Goal: Task Accomplishment & Management: Use online tool/utility

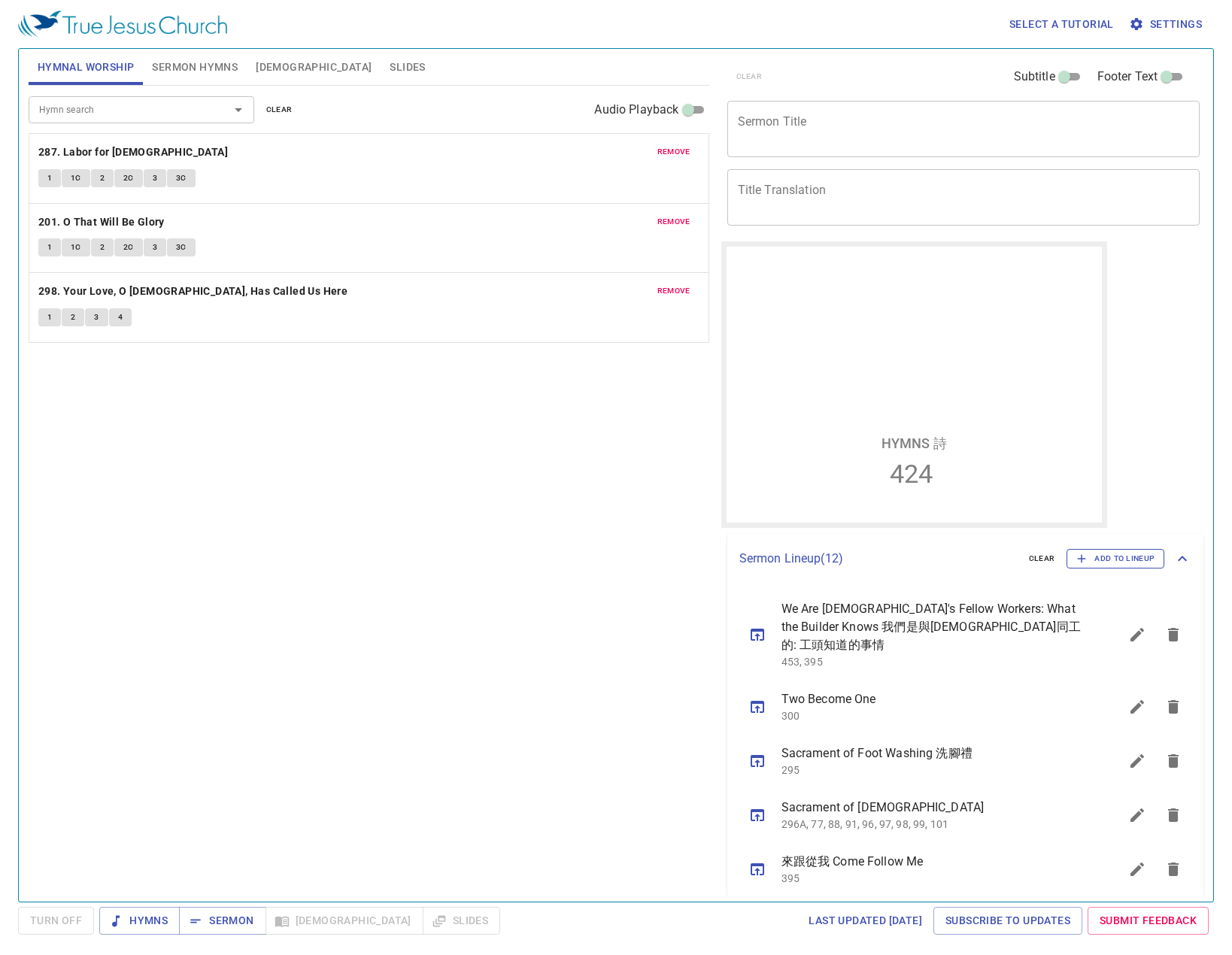
click at [1112, 553] on span "Add to Lineup" at bounding box center [1115, 559] width 79 height 14
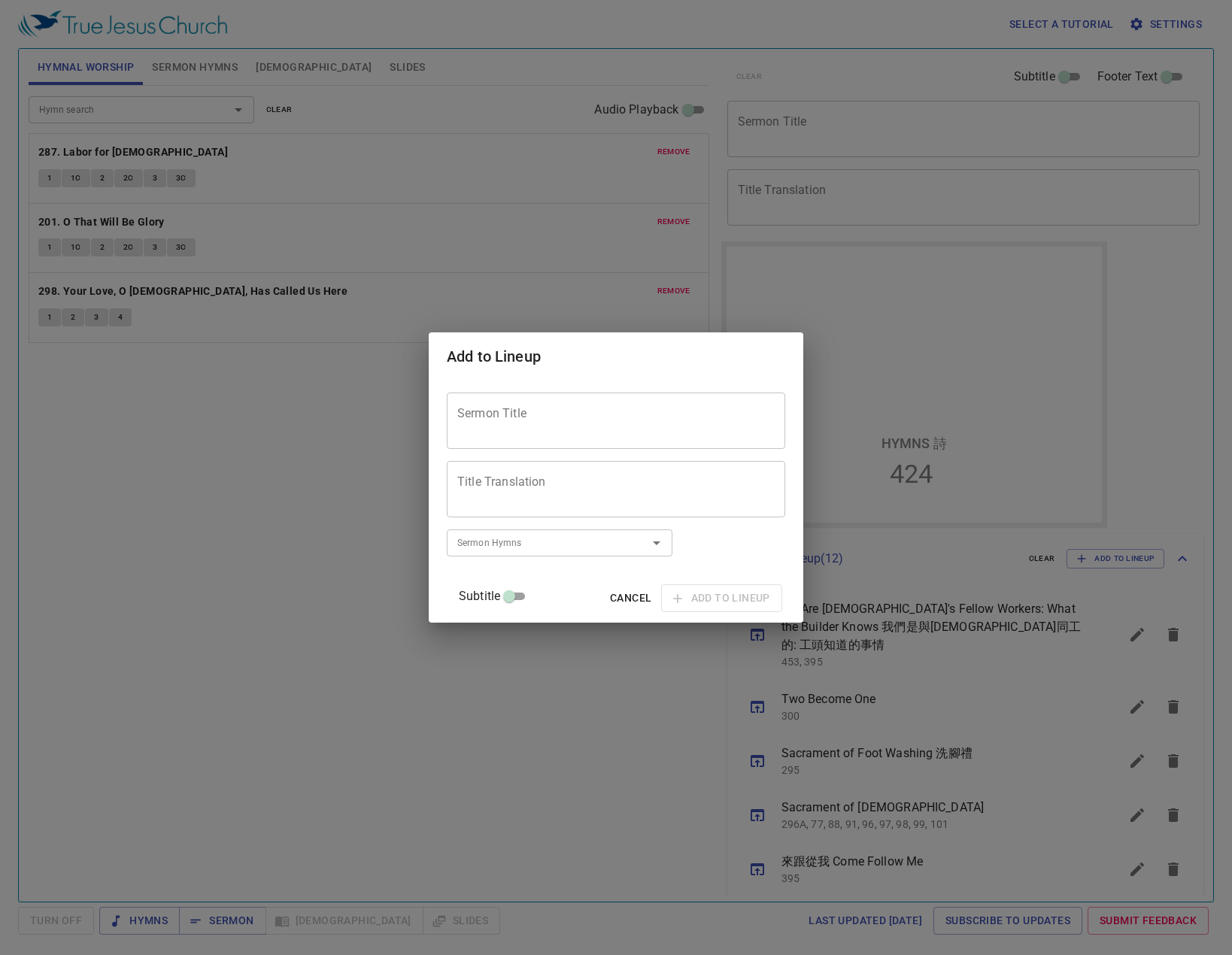
click at [602, 399] on div "Sermon Title" at bounding box center [616, 421] width 338 height 56
type textarea "患難生忍耐"
click at [560, 480] on textarea "Title Translation" at bounding box center [616, 489] width 317 height 28
click at [596, 556] on div "Sermon Hymns Sermon Hymns" at bounding box center [560, 542] width 226 height 38
type textarea "Suffering Produces Perseverance"
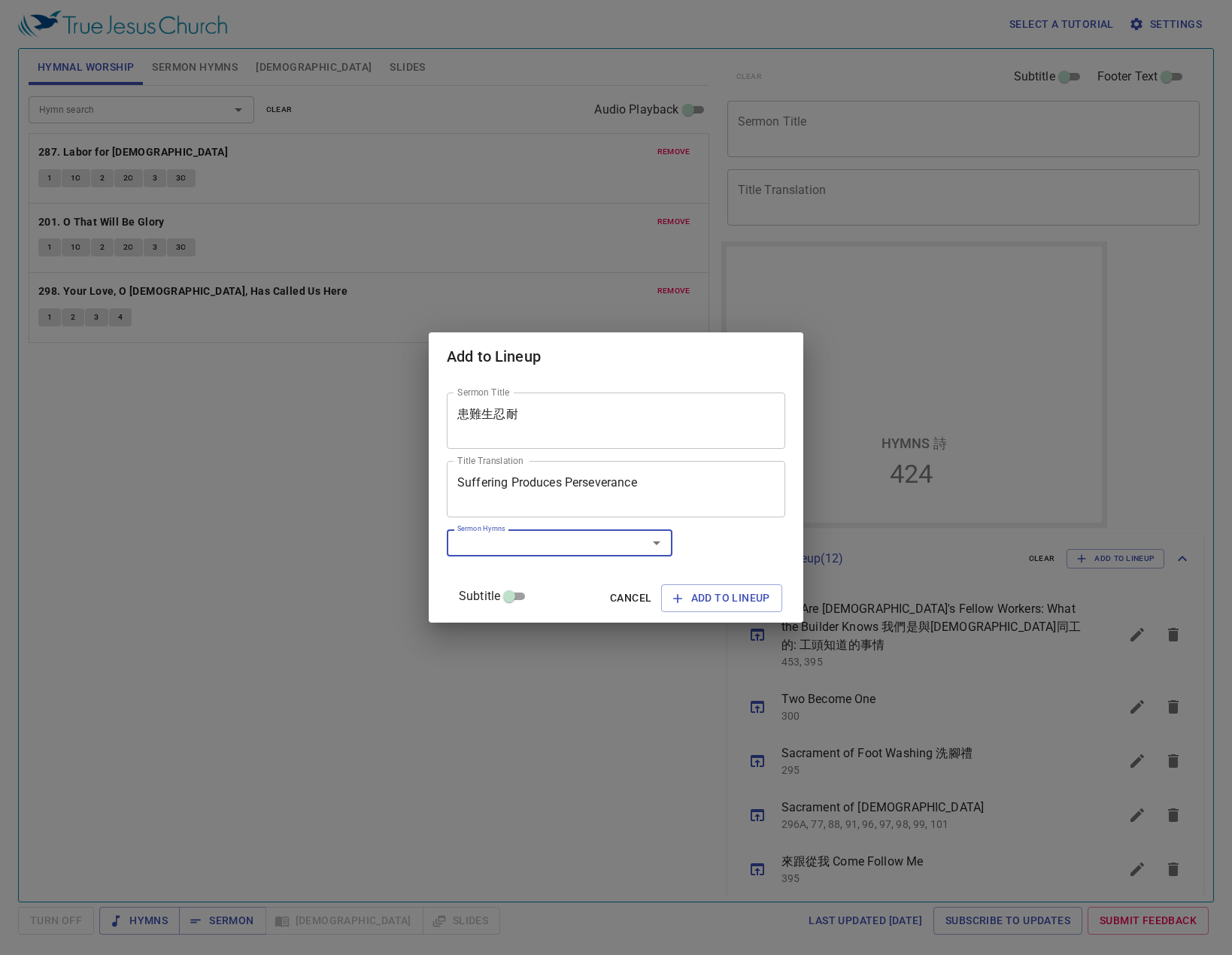
click at [573, 522] on div "Sermon Title 患難生忍耐 Sermon Title Title Translation Suffering Produces Perseveran…" at bounding box center [616, 501] width 338 height 229
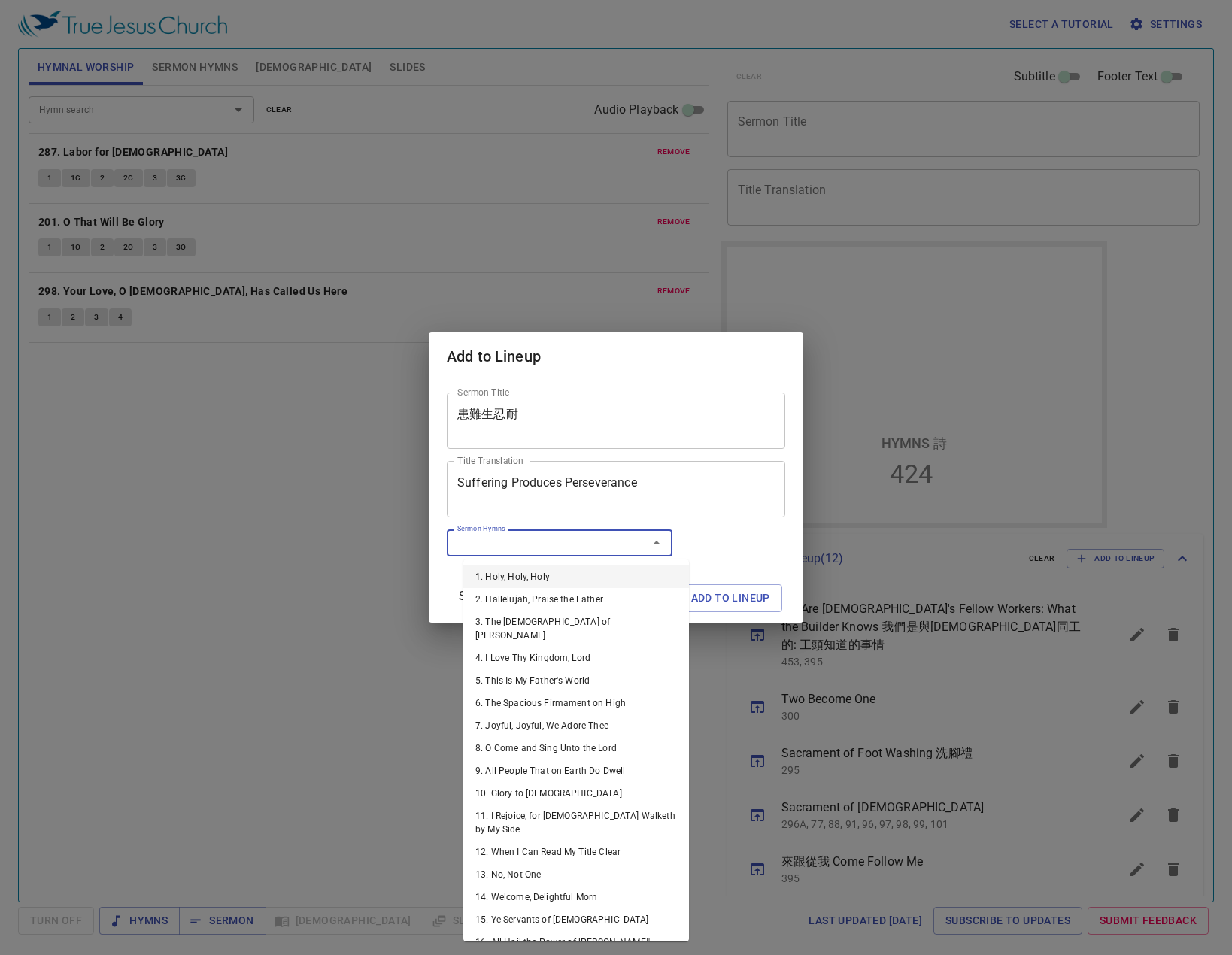
click at [579, 538] on input "Sermon Hymns" at bounding box center [537, 542] width 172 height 18
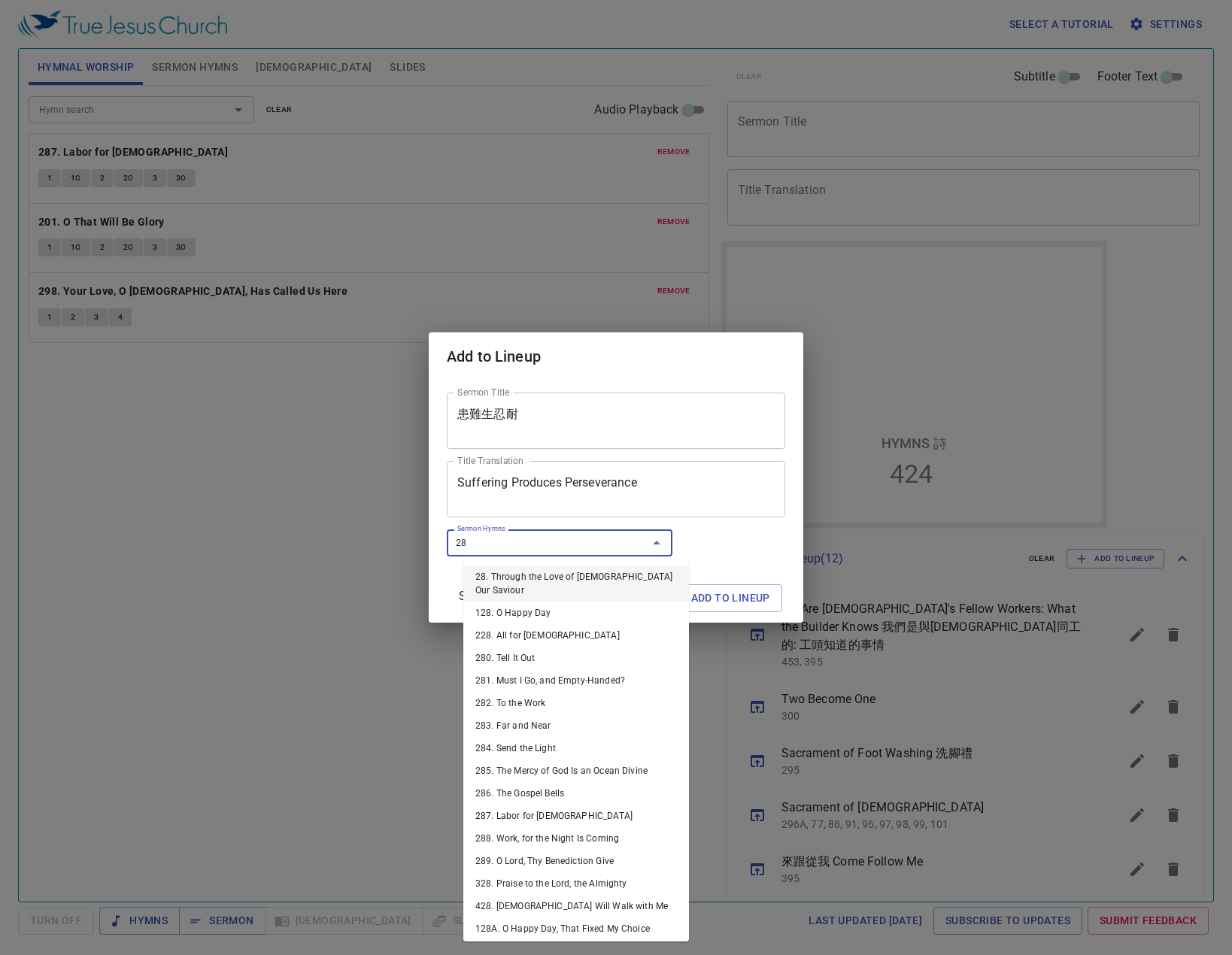
type input "282"
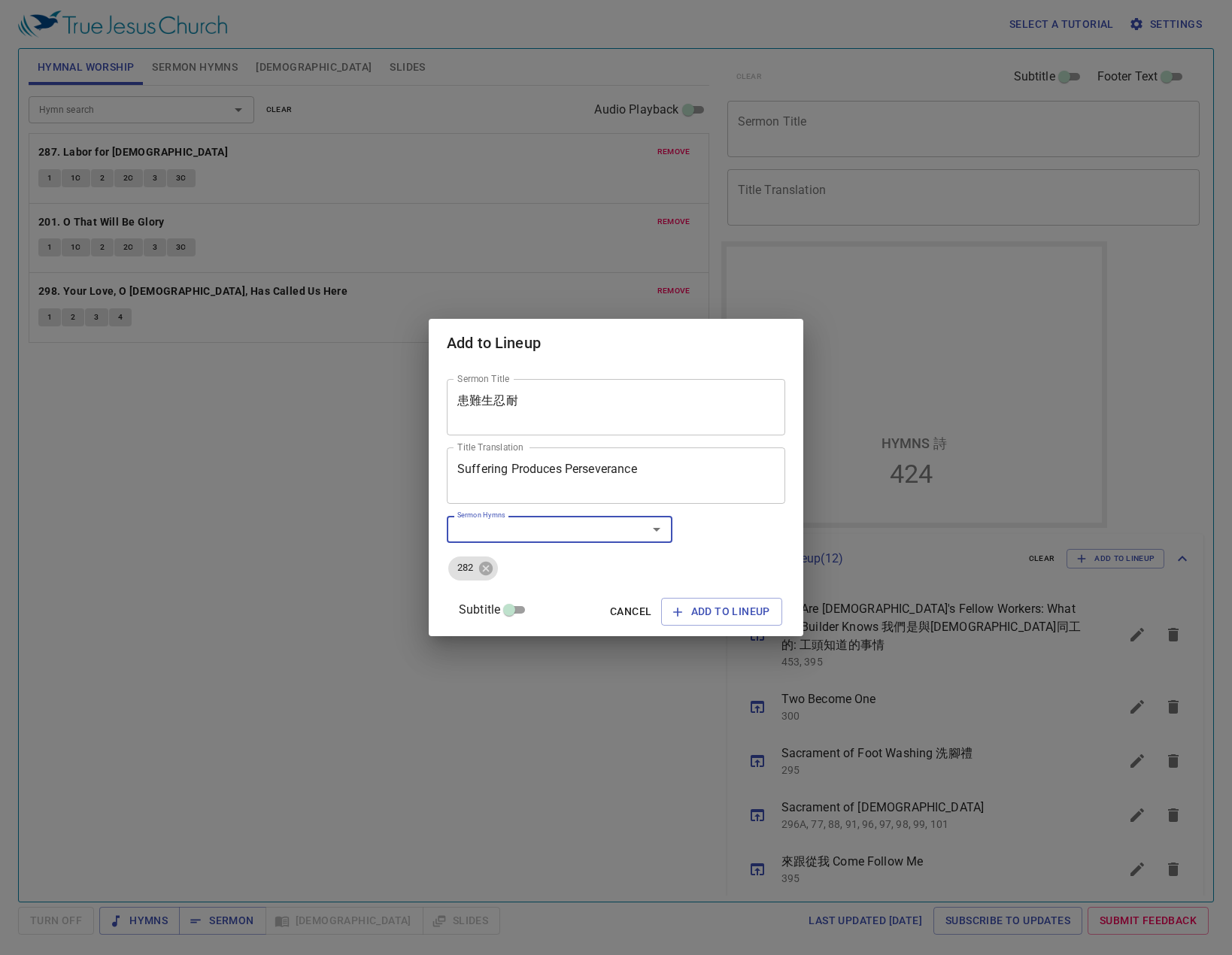
click at [523, 524] on input "Sermon Hymns" at bounding box center [537, 529] width 172 height 18
type input "442"
click at [712, 601] on button "Add to Lineup" at bounding box center [721, 611] width 121 height 27
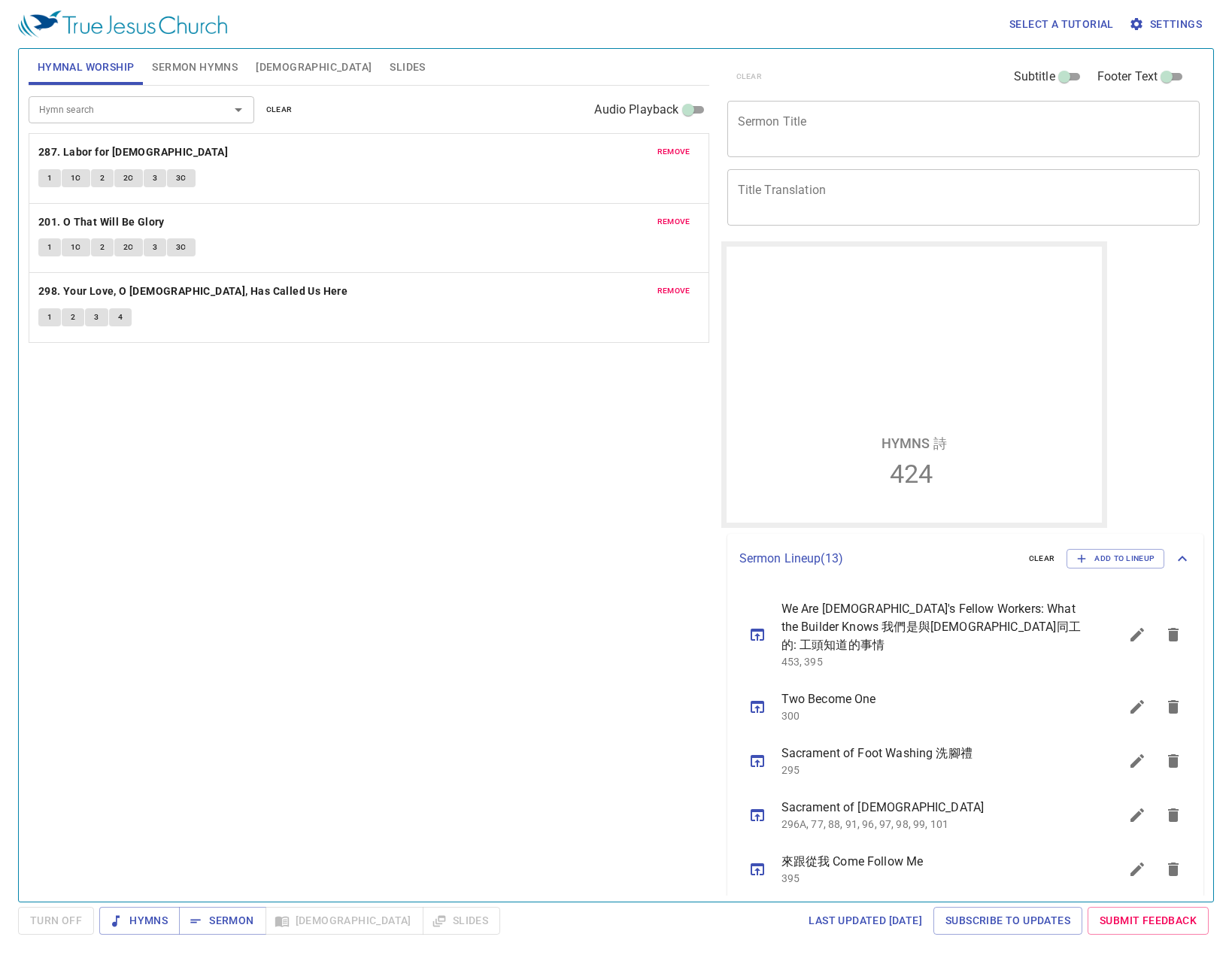
scroll to position [428, 0]
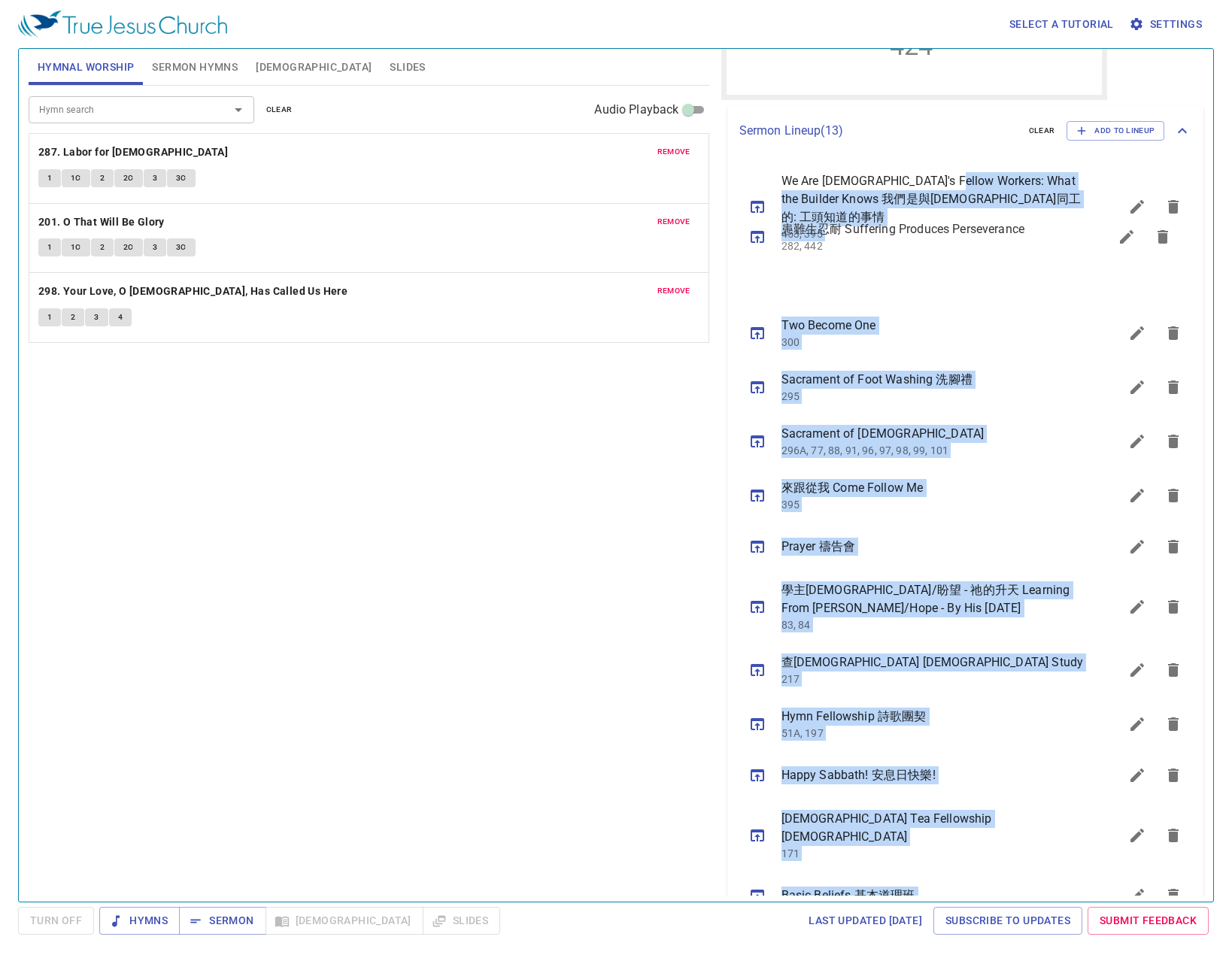
drag, startPoint x: 959, startPoint y: 870, endPoint x: 949, endPoint y: 202, distance: 668.1
click at [949, 202] on ul "We Are God's Fellow Workers: What the Builder Knows 我們是與神同工的: 工頭知道的事情 453, 395 …" at bounding box center [965, 540] width 476 height 770
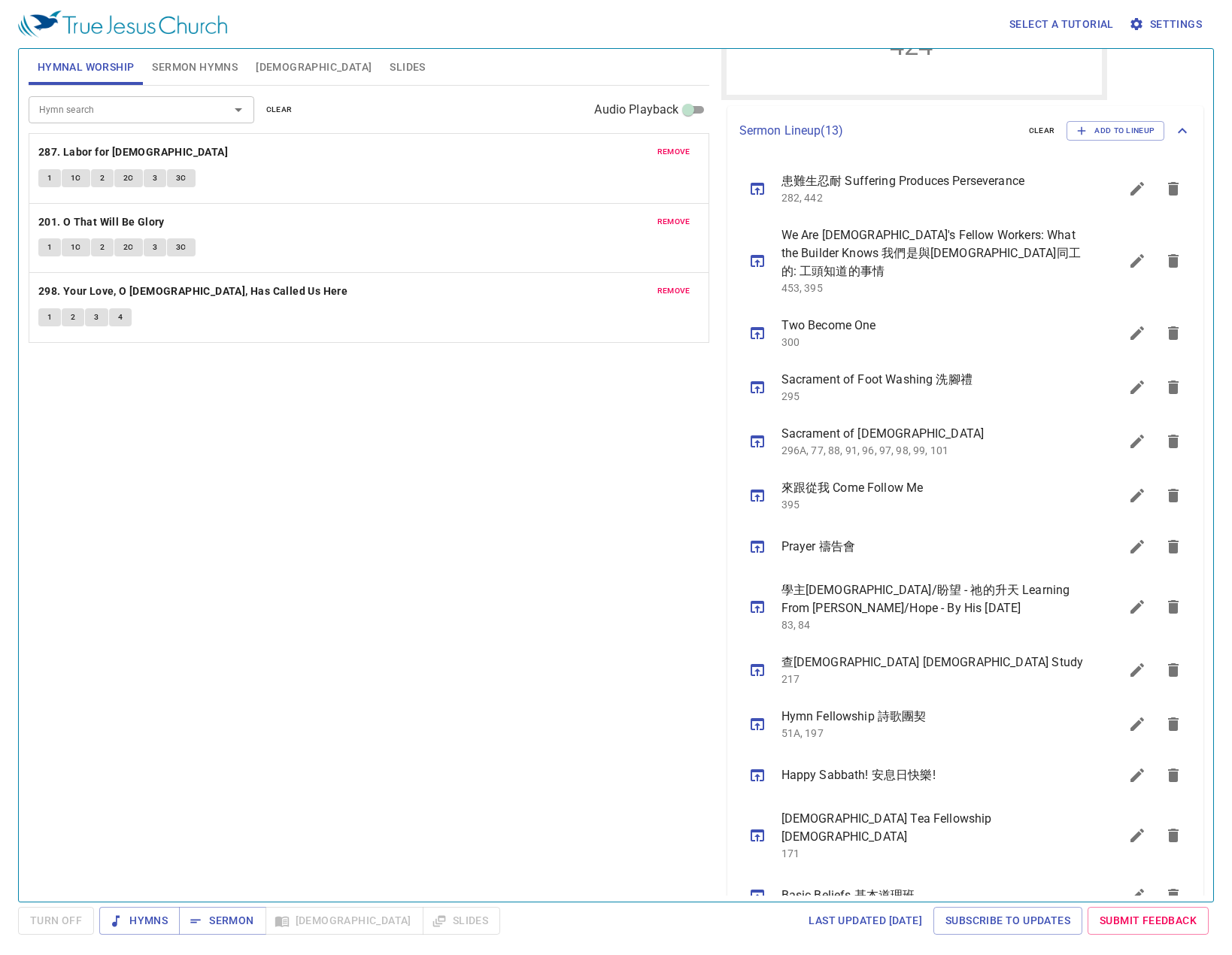
drag, startPoint x: 586, startPoint y: 553, endPoint x: 593, endPoint y: 541, distance: 13.9
click at [588, 548] on div "Hymn search Hymn search clear Audio Playback remove 287. Labor for Jesus 1 1C 2…" at bounding box center [368, 486] width 681 height 803
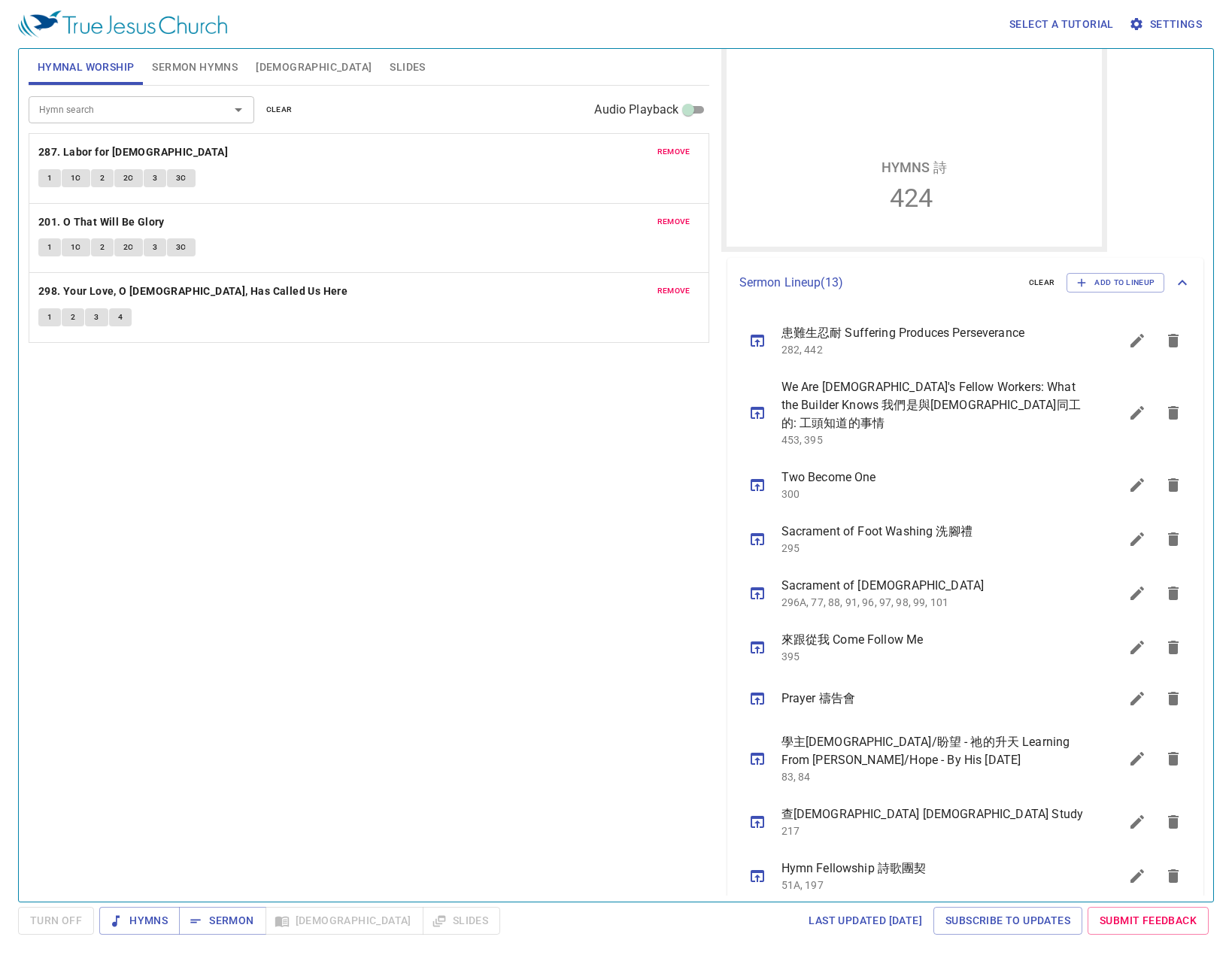
scroll to position [0, 0]
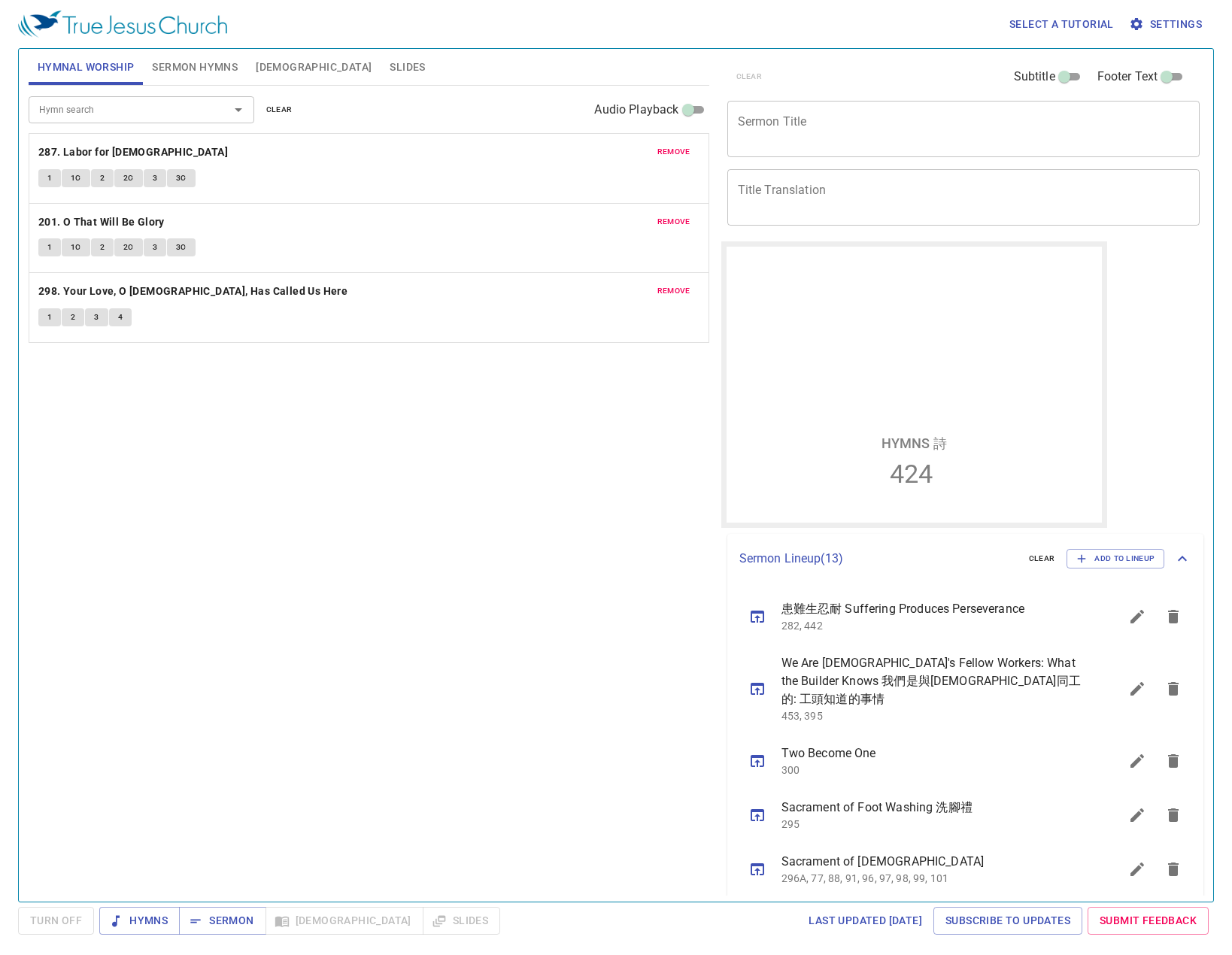
click at [279, 105] on span "clear" at bounding box center [279, 110] width 27 height 14
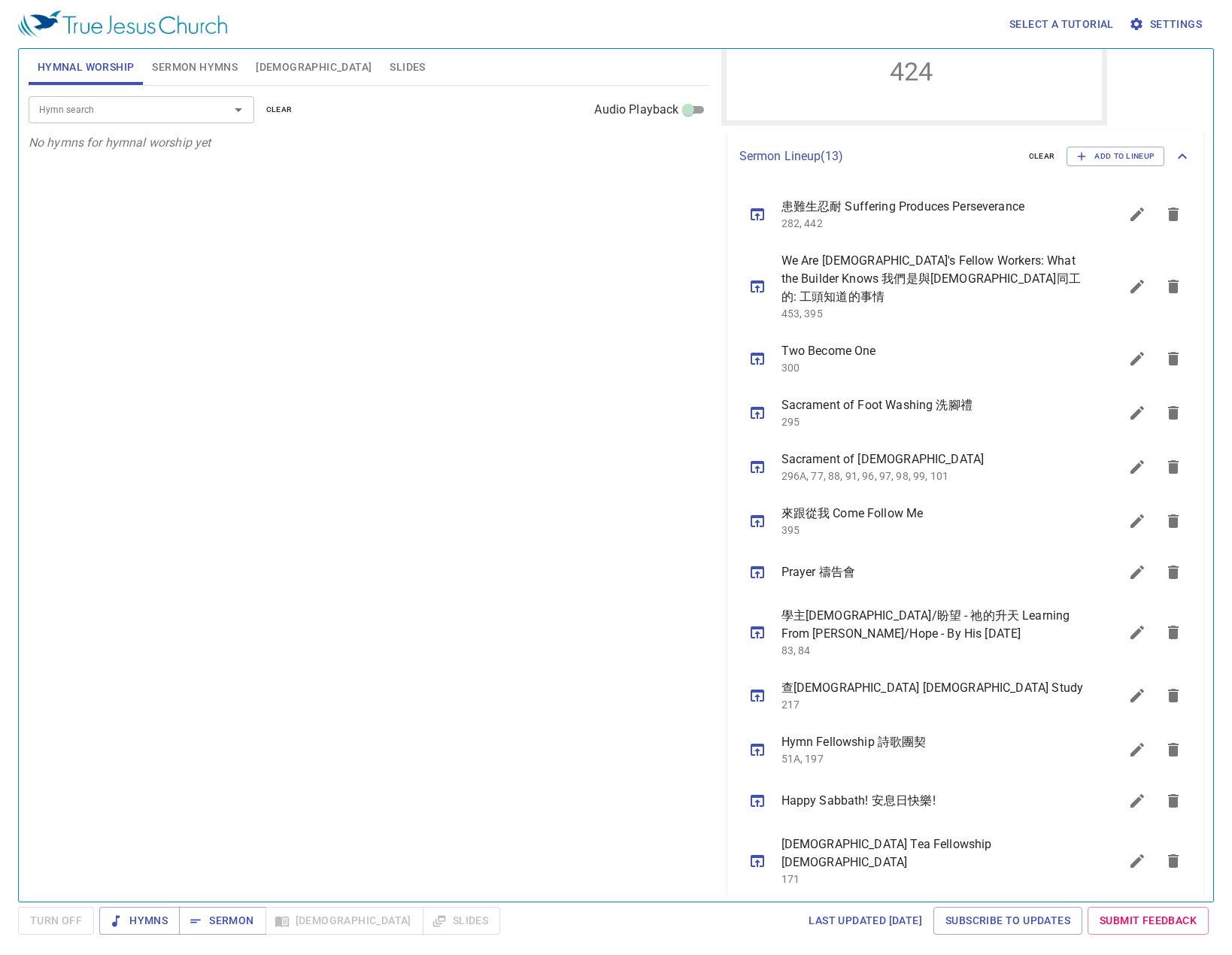
scroll to position [428, 0]
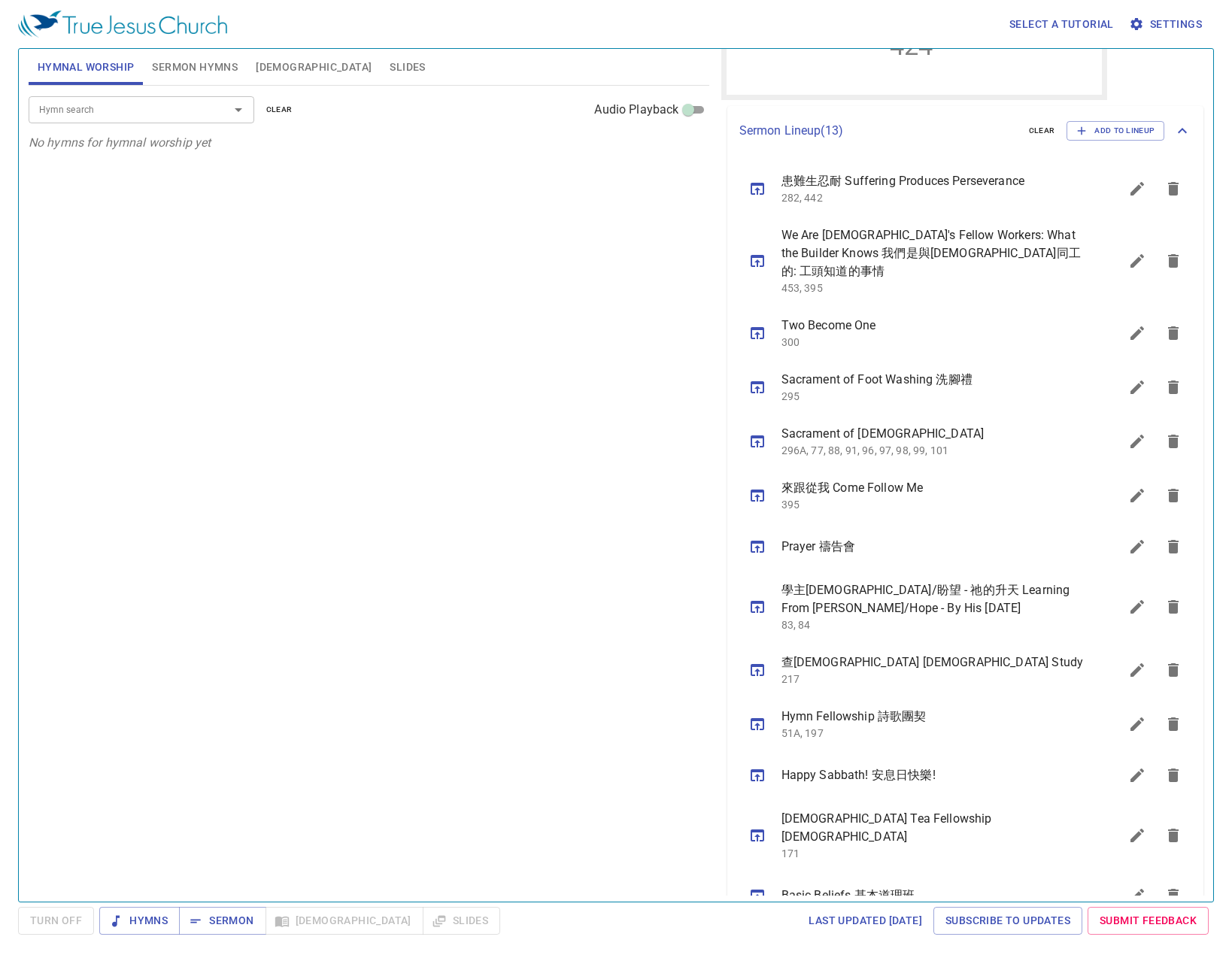
click at [743, 528] on button "sermon lineup list" at bounding box center [757, 546] width 36 height 36
click at [215, 911] on span "Sermon" at bounding box center [223, 920] width 63 height 19
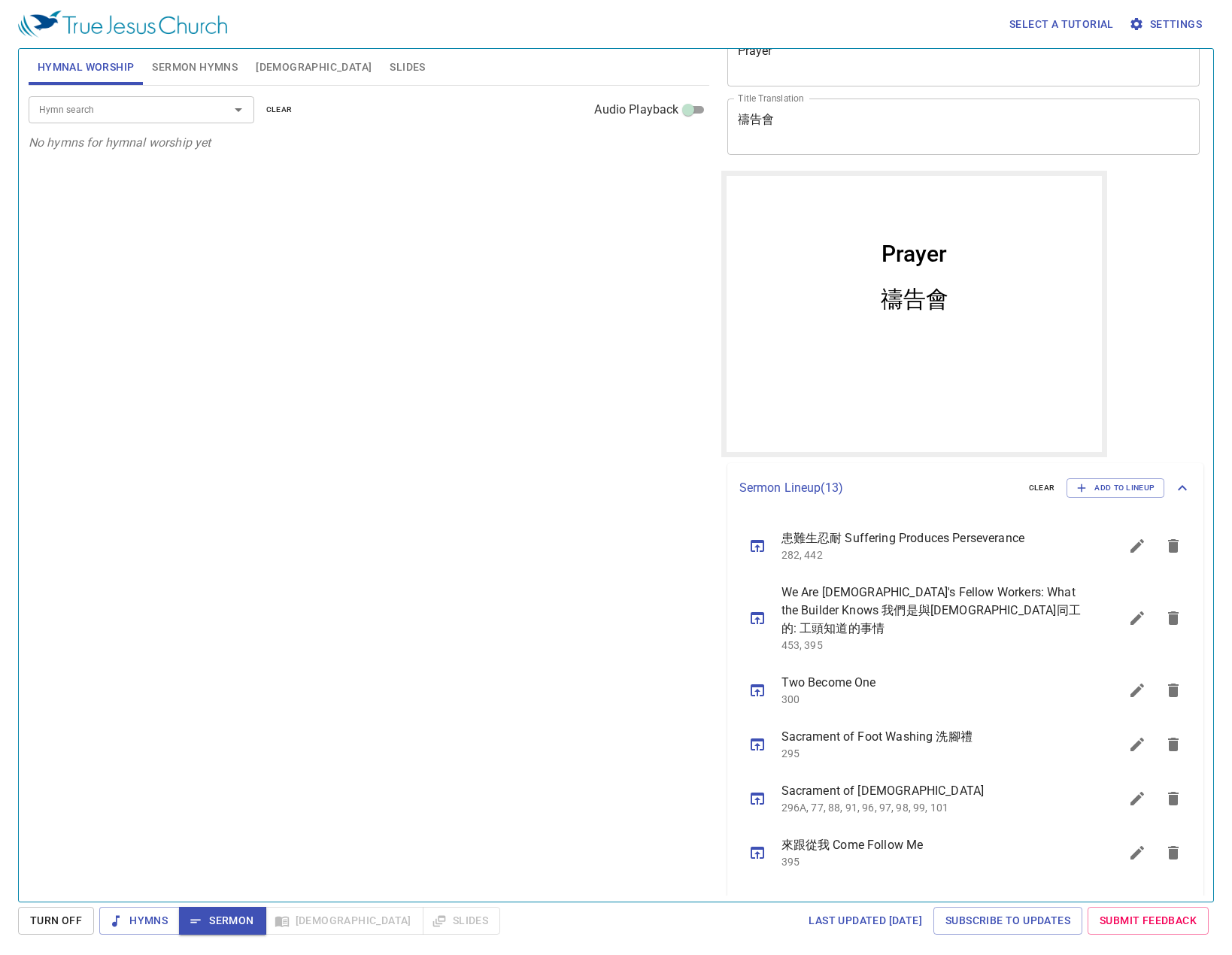
scroll to position [0, 0]
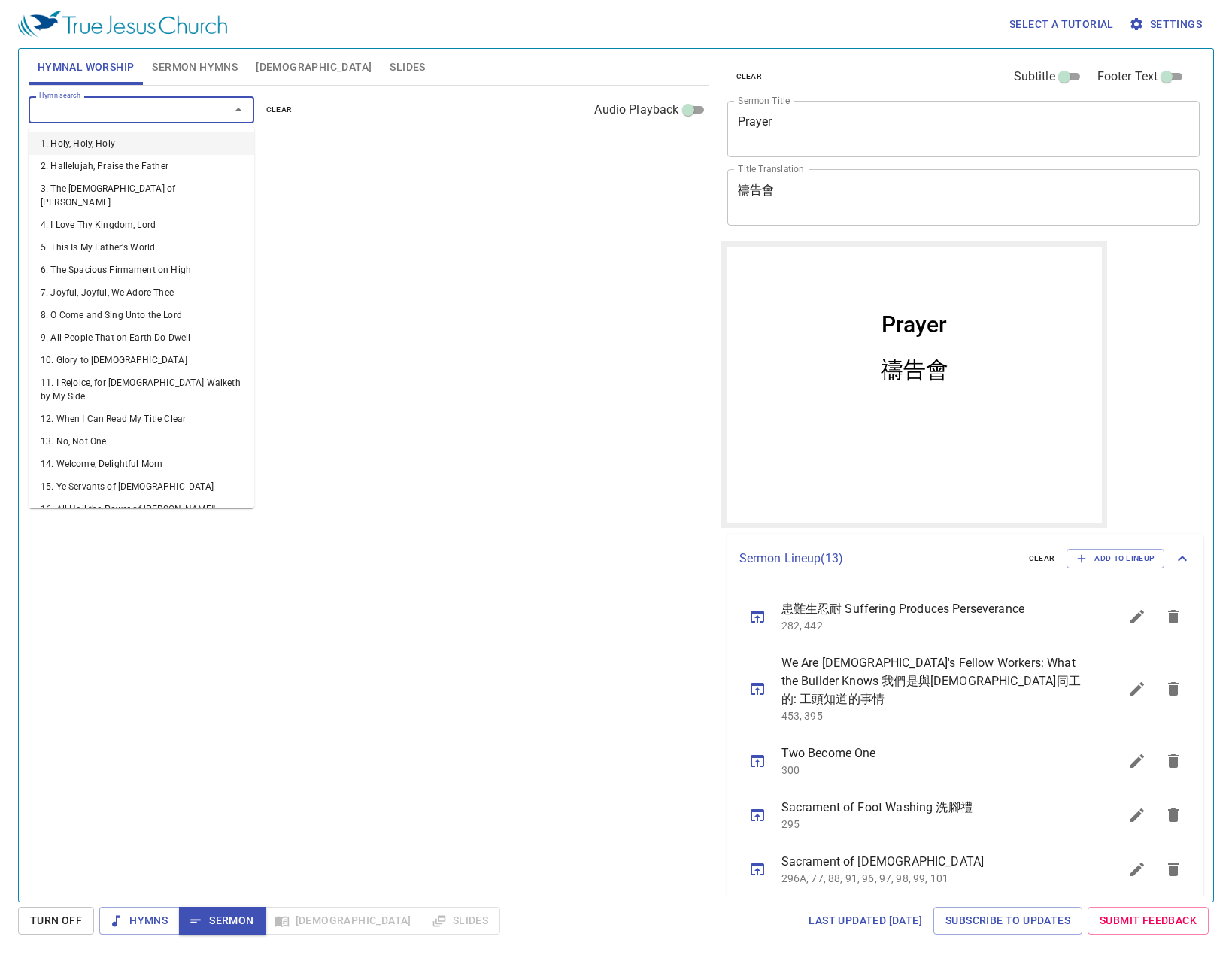
click at [165, 107] on input "Hymn search" at bounding box center [119, 109] width 172 height 18
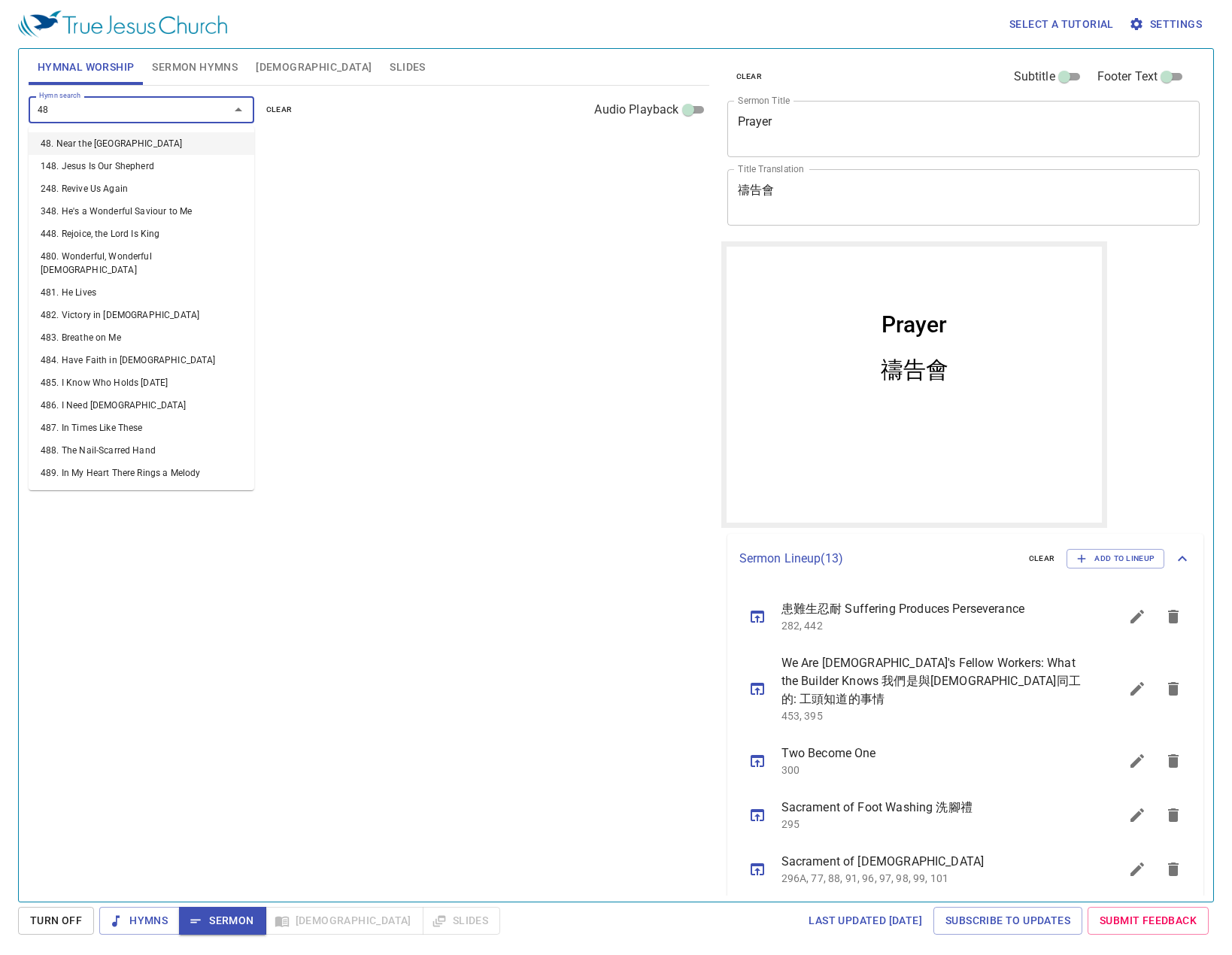
type input "484"
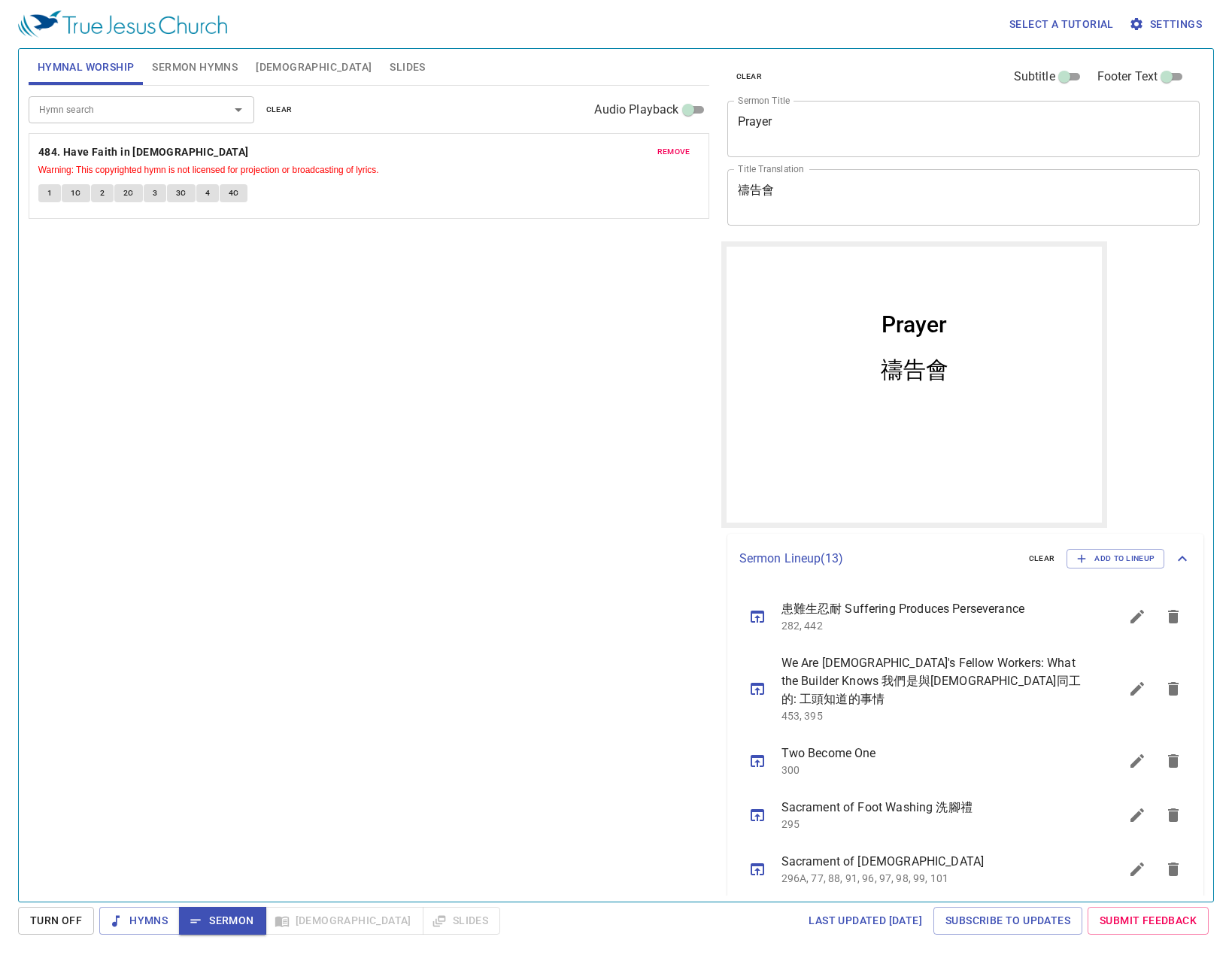
click at [700, 146] on div "remove 484. Have Faith in God Warning: This copyrighted hymn is not licensed fo…" at bounding box center [368, 176] width 679 height 84
drag, startPoint x: 664, startPoint y: 161, endPoint x: 674, endPoint y: 152, distance: 13.5
click at [667, 159] on button "remove" at bounding box center [673, 152] width 51 height 18
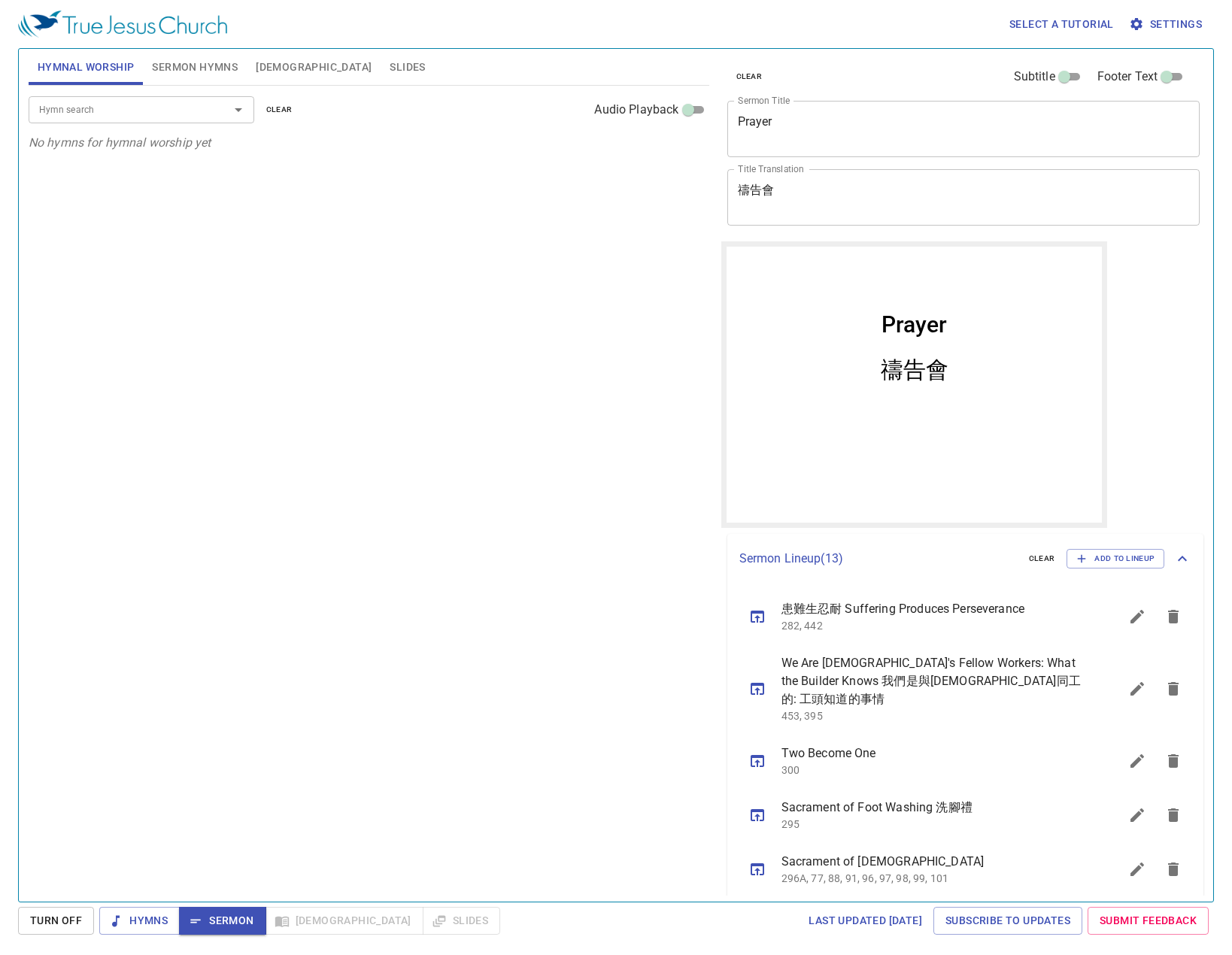
click at [196, 105] on input "Hymn search" at bounding box center [119, 109] width 172 height 18
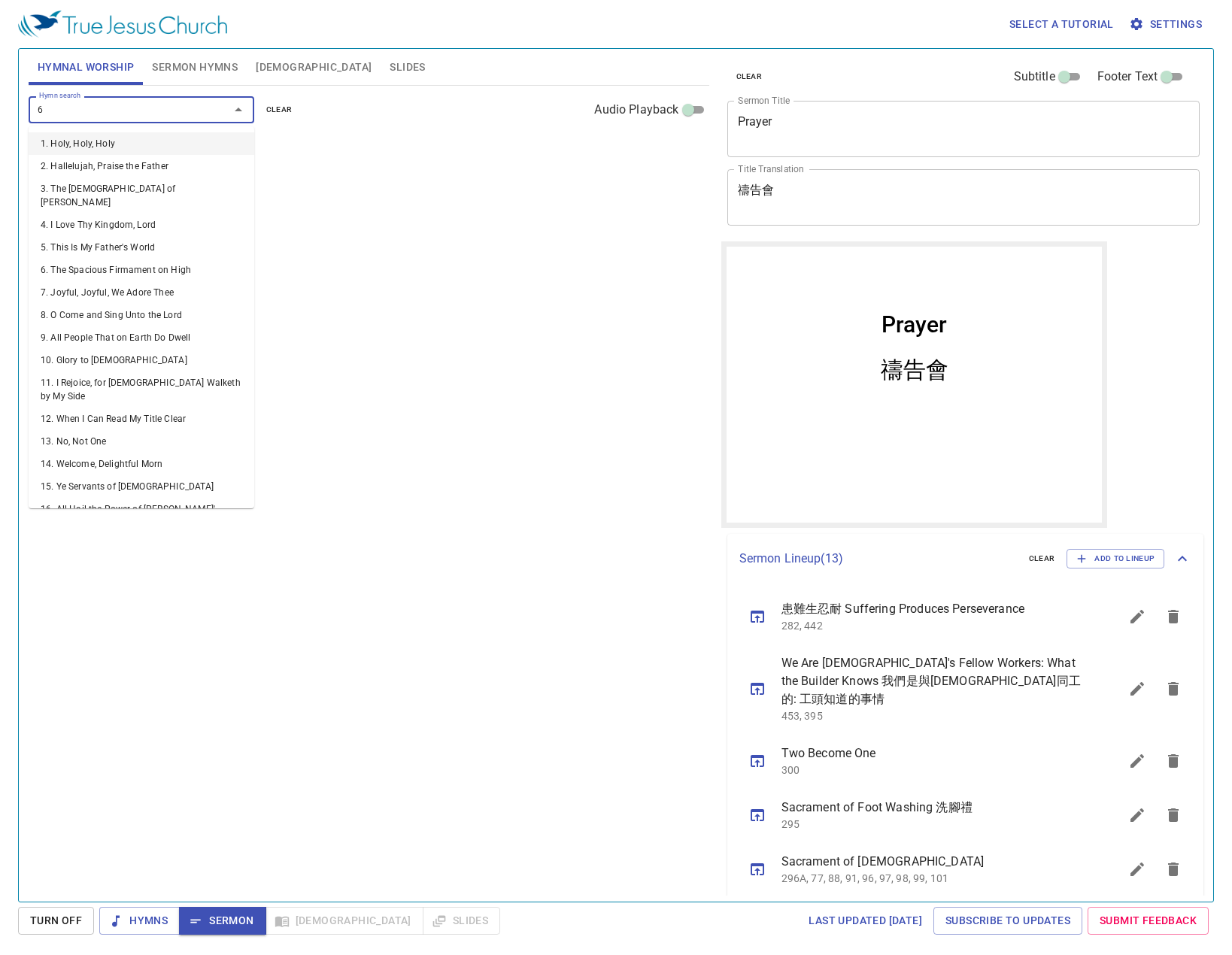
type input "65"
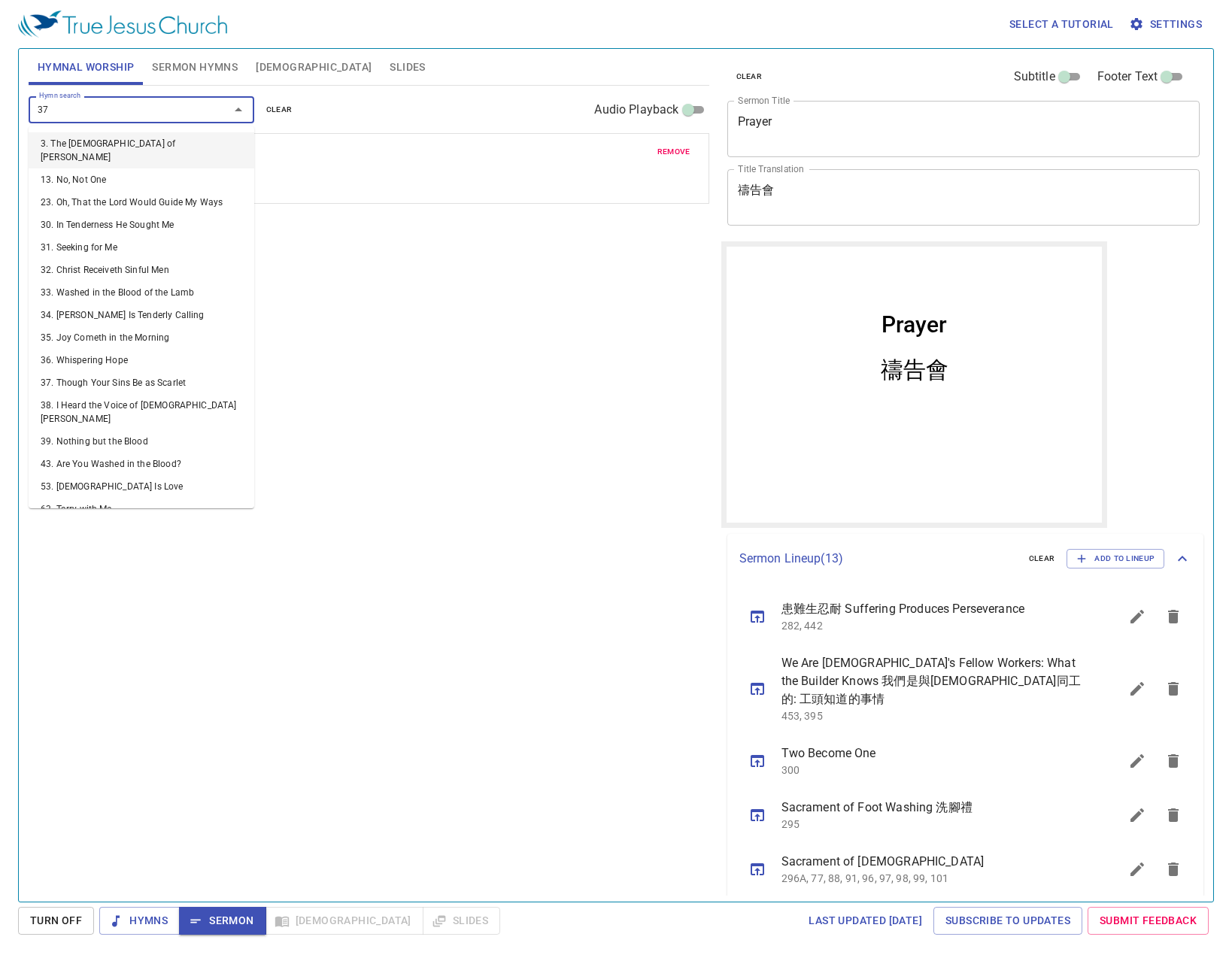
type input "377"
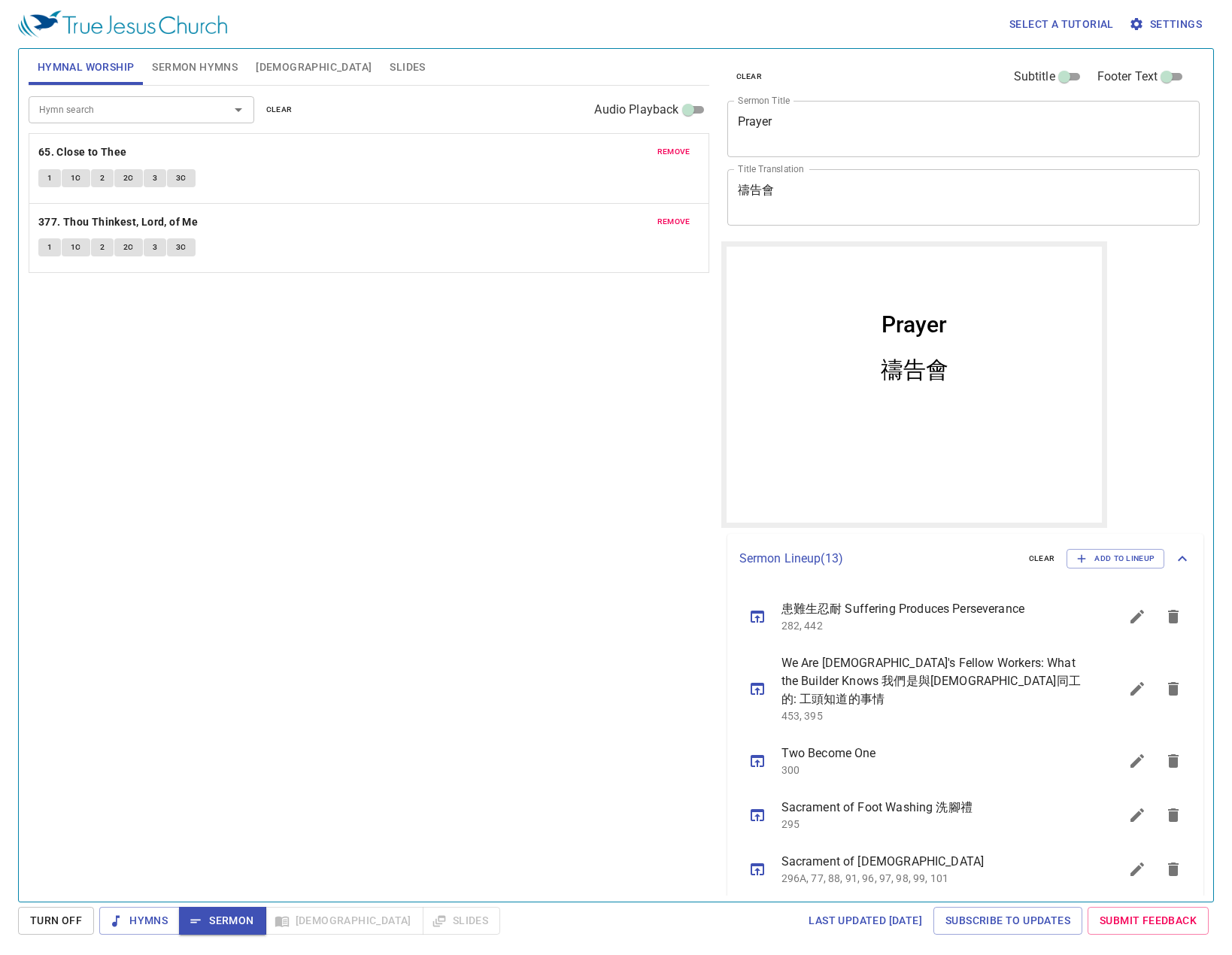
click at [364, 338] on div "Hymn search Hymn search clear Audio Playback remove 65. Close to Thee 1 1C 2 2C…" at bounding box center [368, 486] width 681 height 803
click at [0, 0] on button "Hymns" at bounding box center [0, 0] width 0 height 0
click at [52, 175] on span "1" at bounding box center [50, 178] width 5 height 14
click at [68, 176] on button "1C" at bounding box center [75, 178] width 28 height 18
click at [0, 0] on icon "sermon lineup list" at bounding box center [0, 0] width 0 height 0
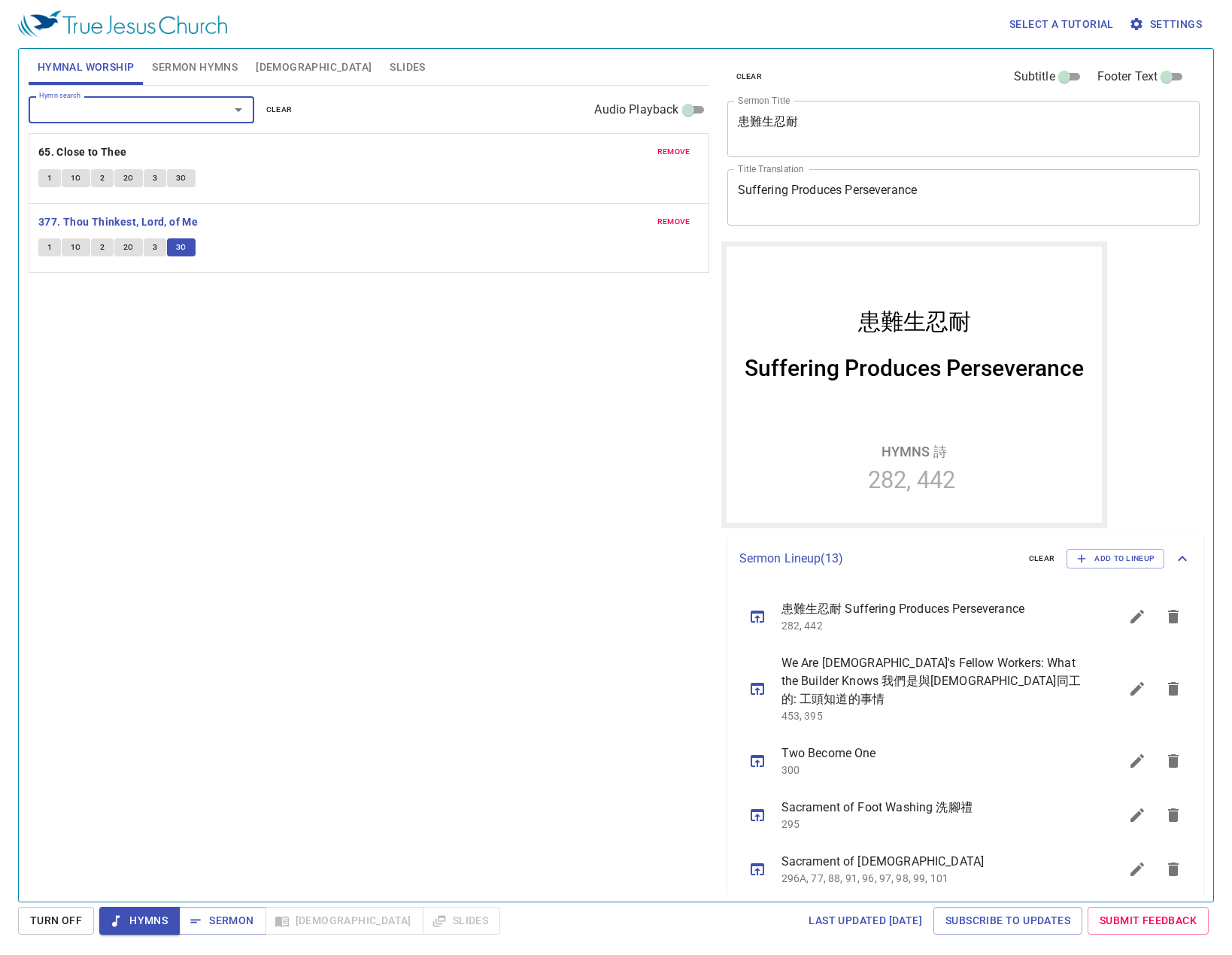
click at [112, 921] on icon "button" at bounding box center [116, 921] width 15 height 15
click at [101, 120] on div "Hymn search" at bounding box center [141, 109] width 226 height 27
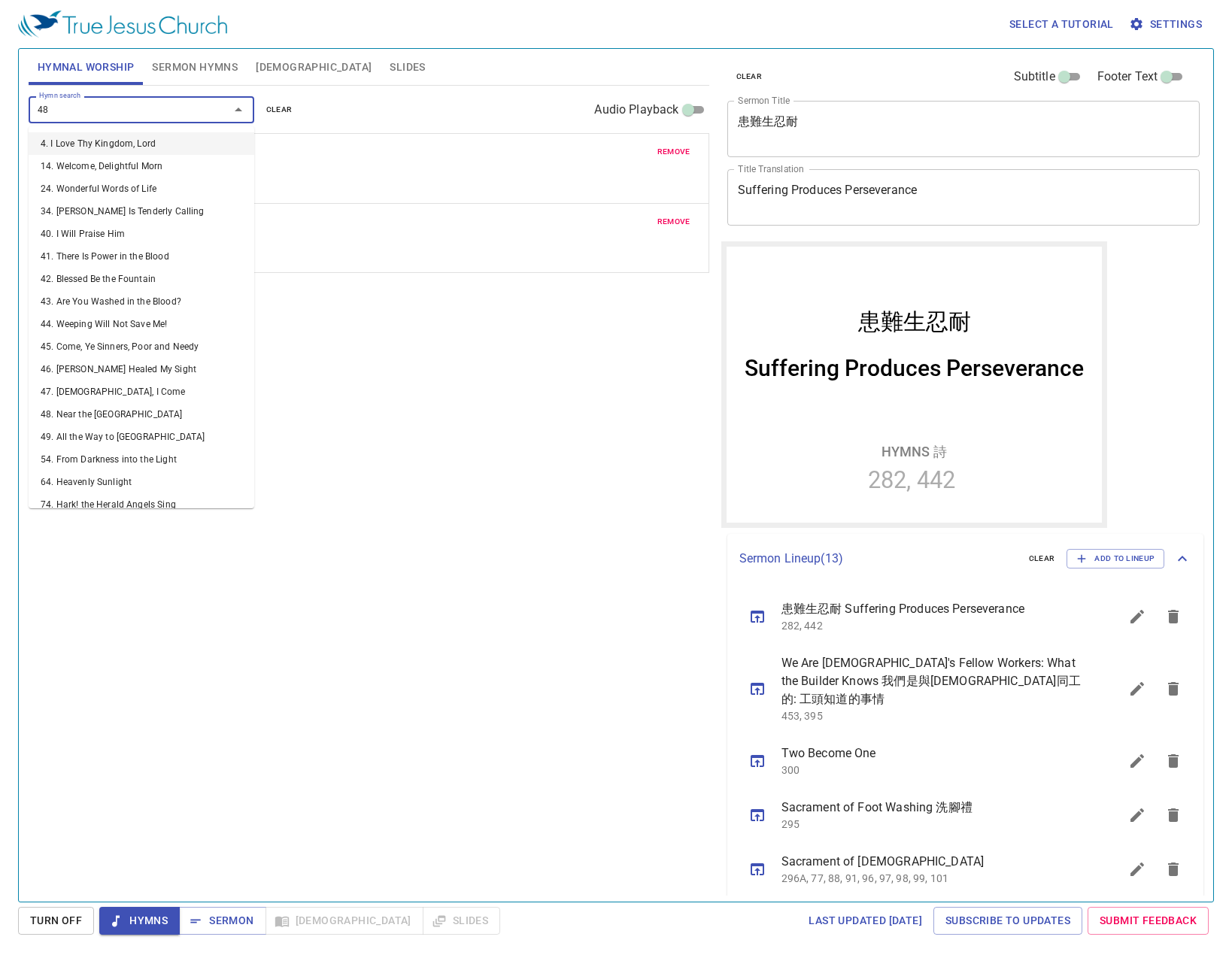
type input "484"
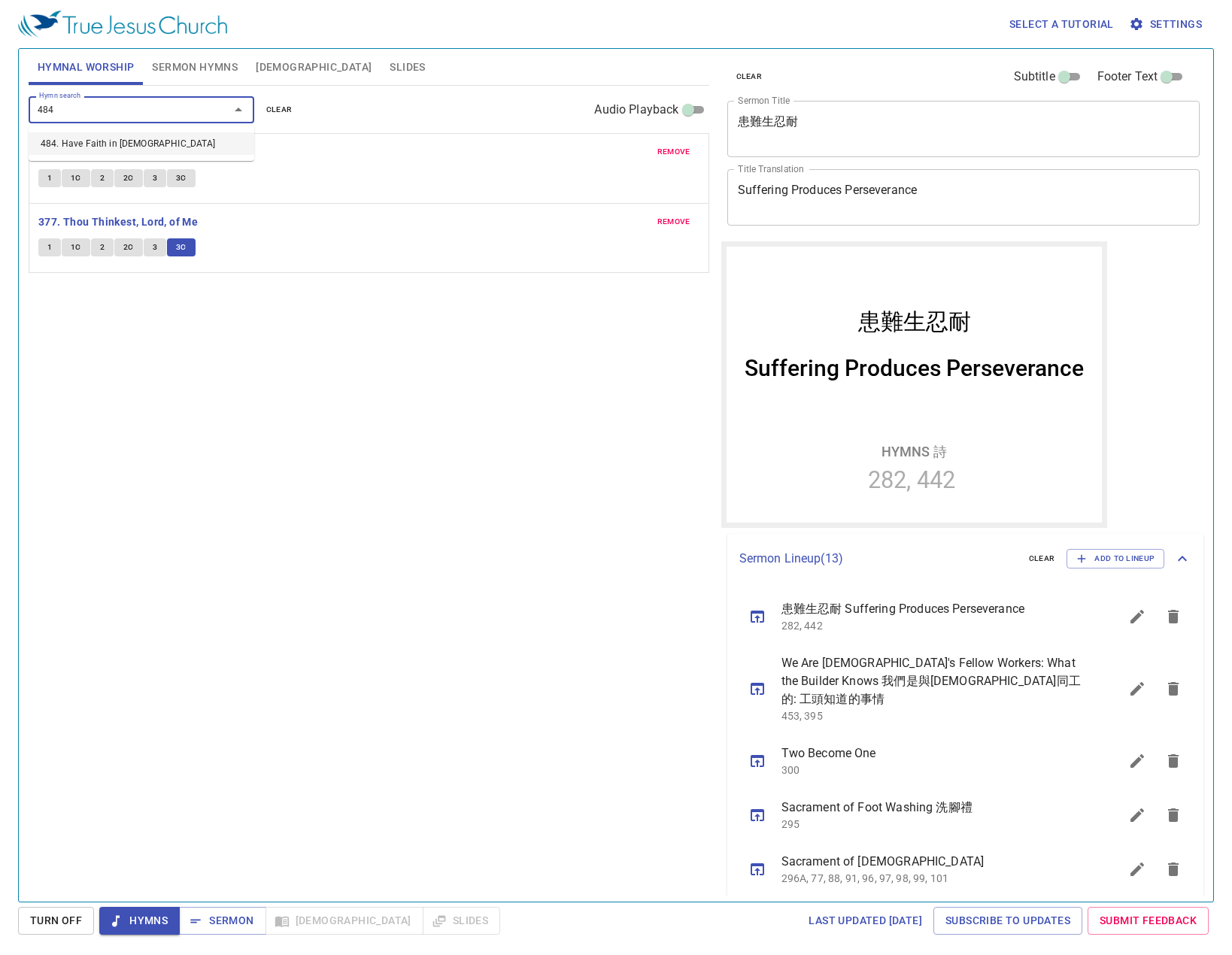
click at [101, 136] on li "484. Have Faith in [DEMOGRAPHIC_DATA]" at bounding box center [141, 144] width 226 height 23
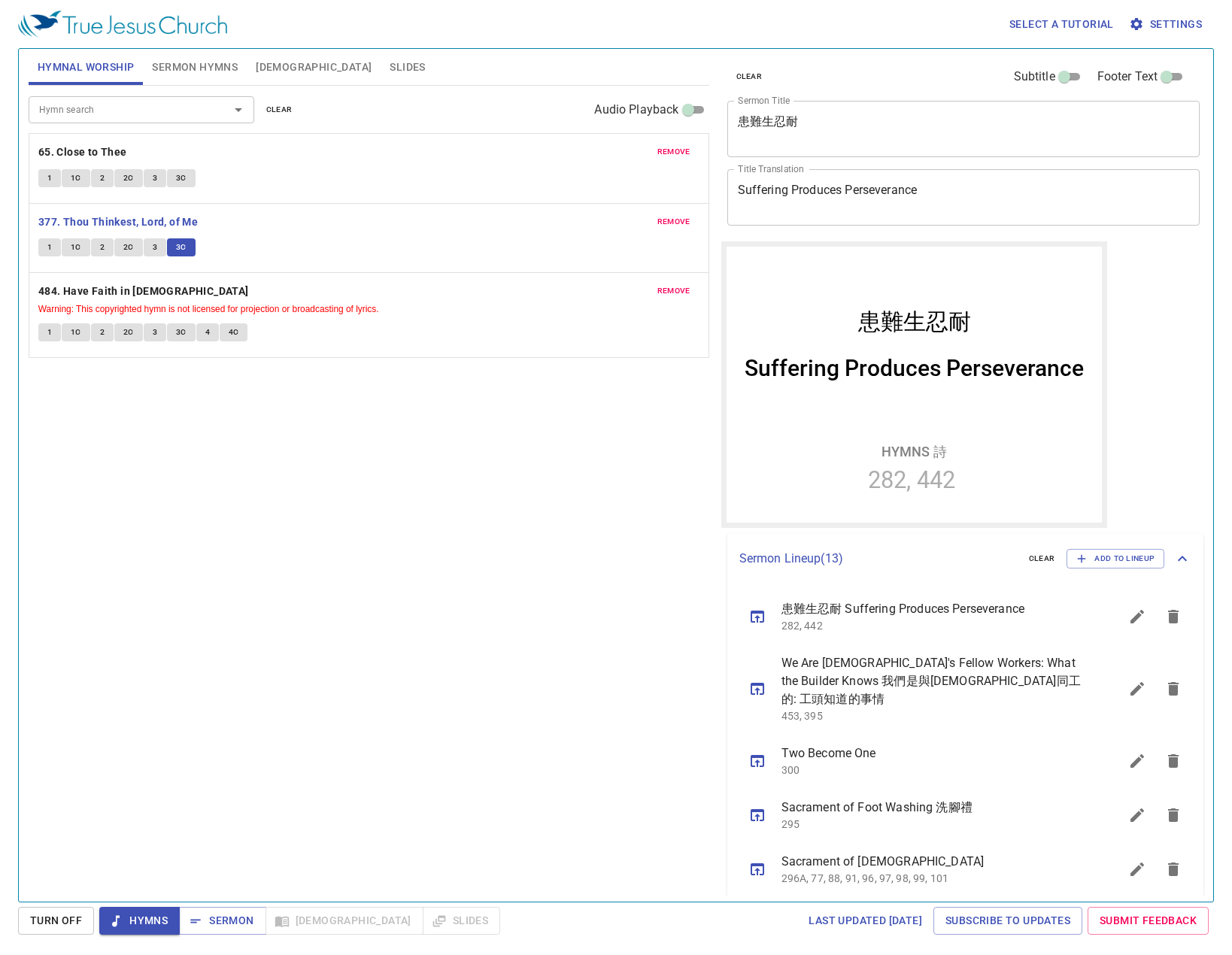
click at [51, 345] on div "1 1C 2 2C 3 3C 4 4C" at bounding box center [368, 334] width 661 height 22
drag, startPoint x: 54, startPoint y: 339, endPoint x: 56, endPoint y: 330, distance: 9.2
click at [54, 337] on button "1" at bounding box center [50, 332] width 23 height 18
click at [0, 0] on span "Sermon" at bounding box center [0, 0] width 0 height 0
click at [201, 79] on button "Sermon Hymns" at bounding box center [194, 66] width 104 height 36
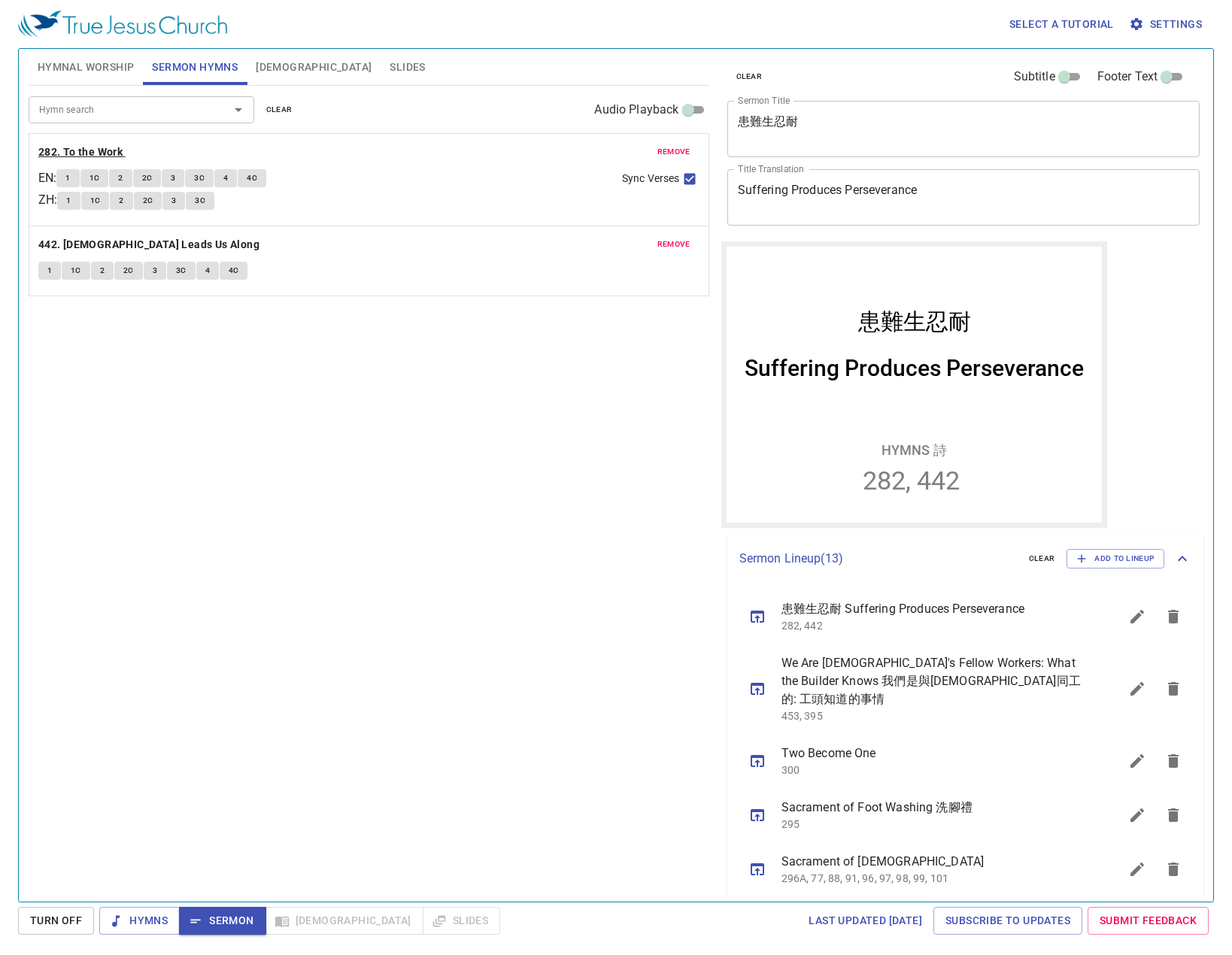
click at [79, 149] on b "282. To the Work" at bounding box center [80, 152] width 84 height 19
click at [70, 178] on span "1" at bounding box center [68, 178] width 5 height 14
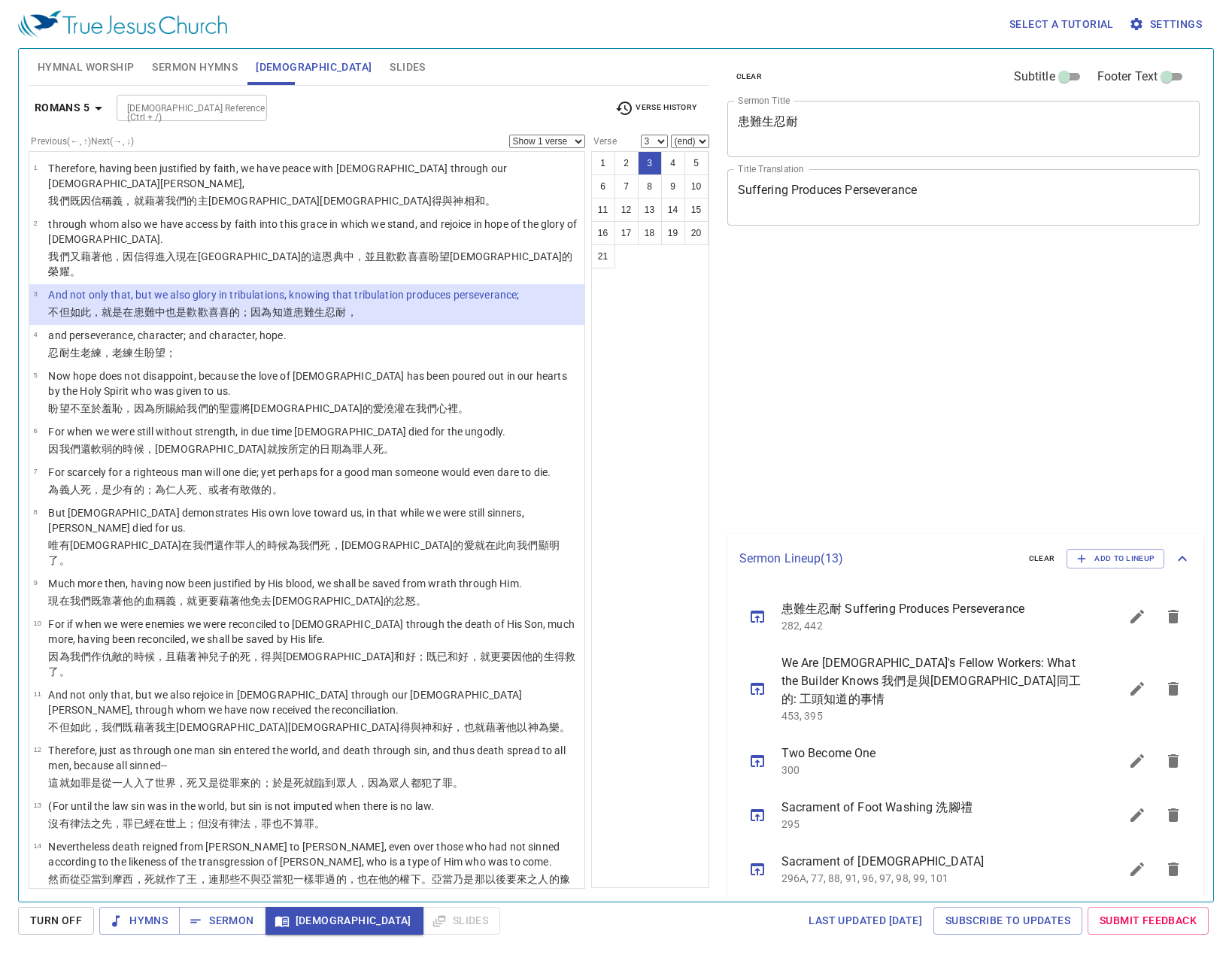
select select "3"
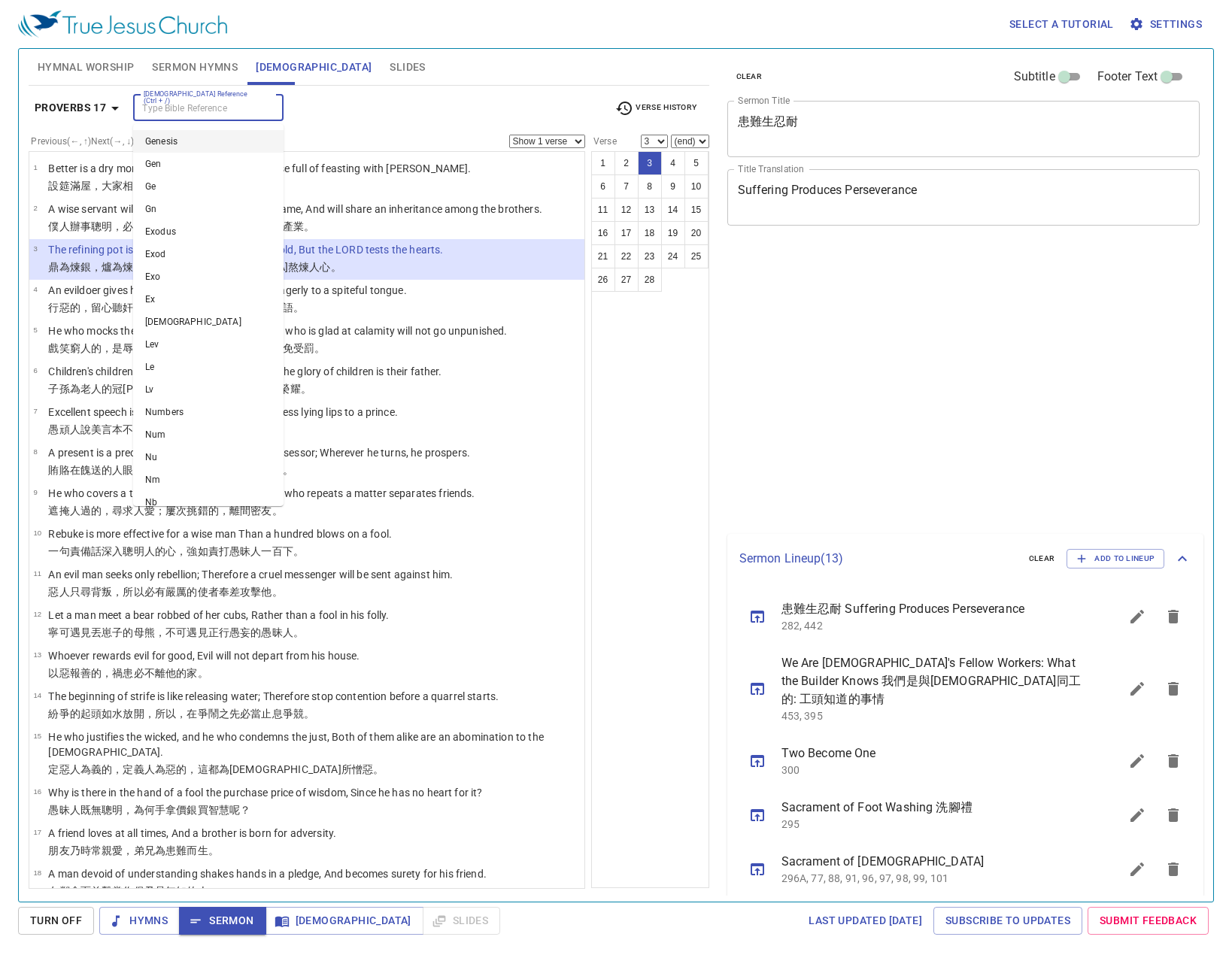
select select "3"
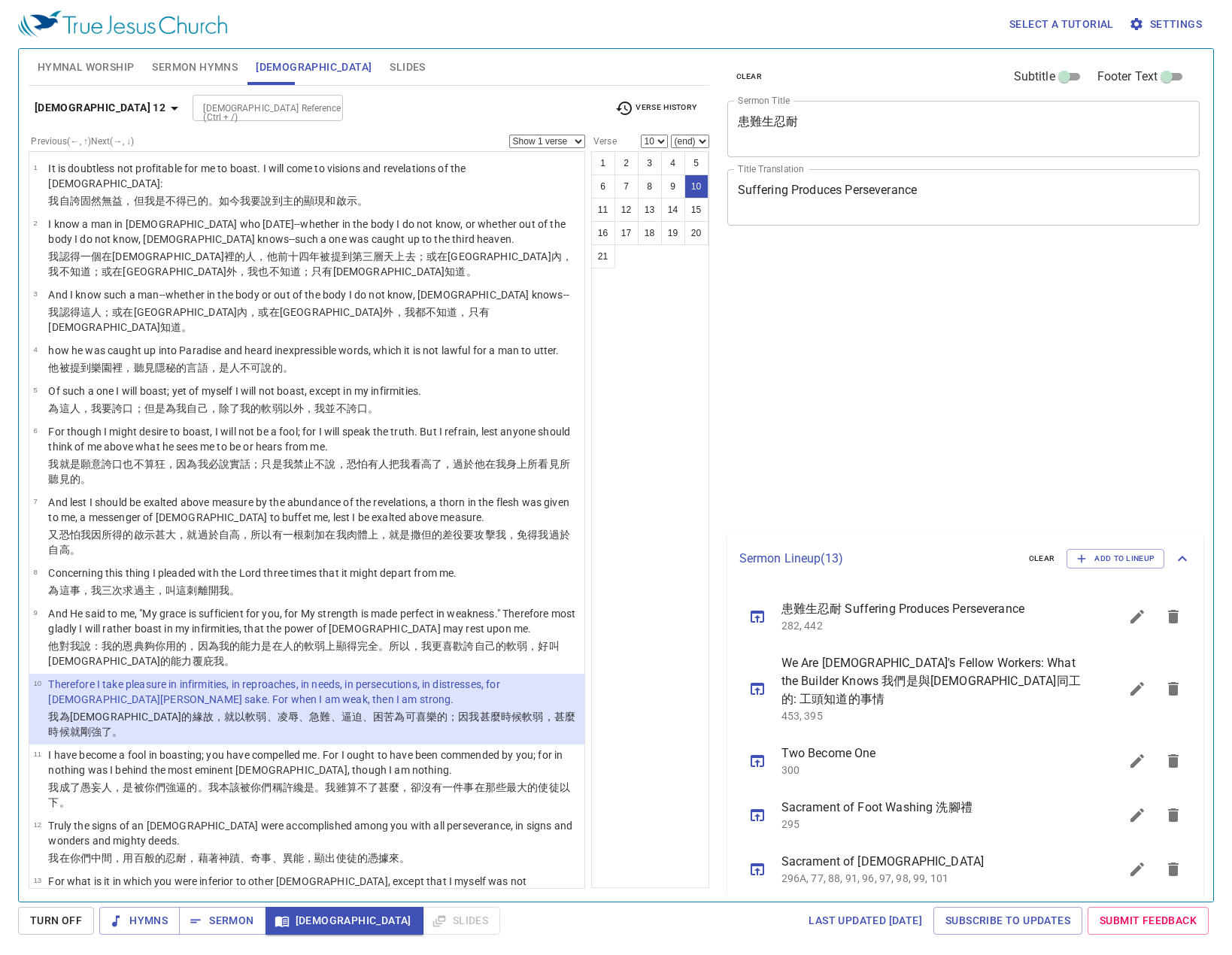
select select "10"
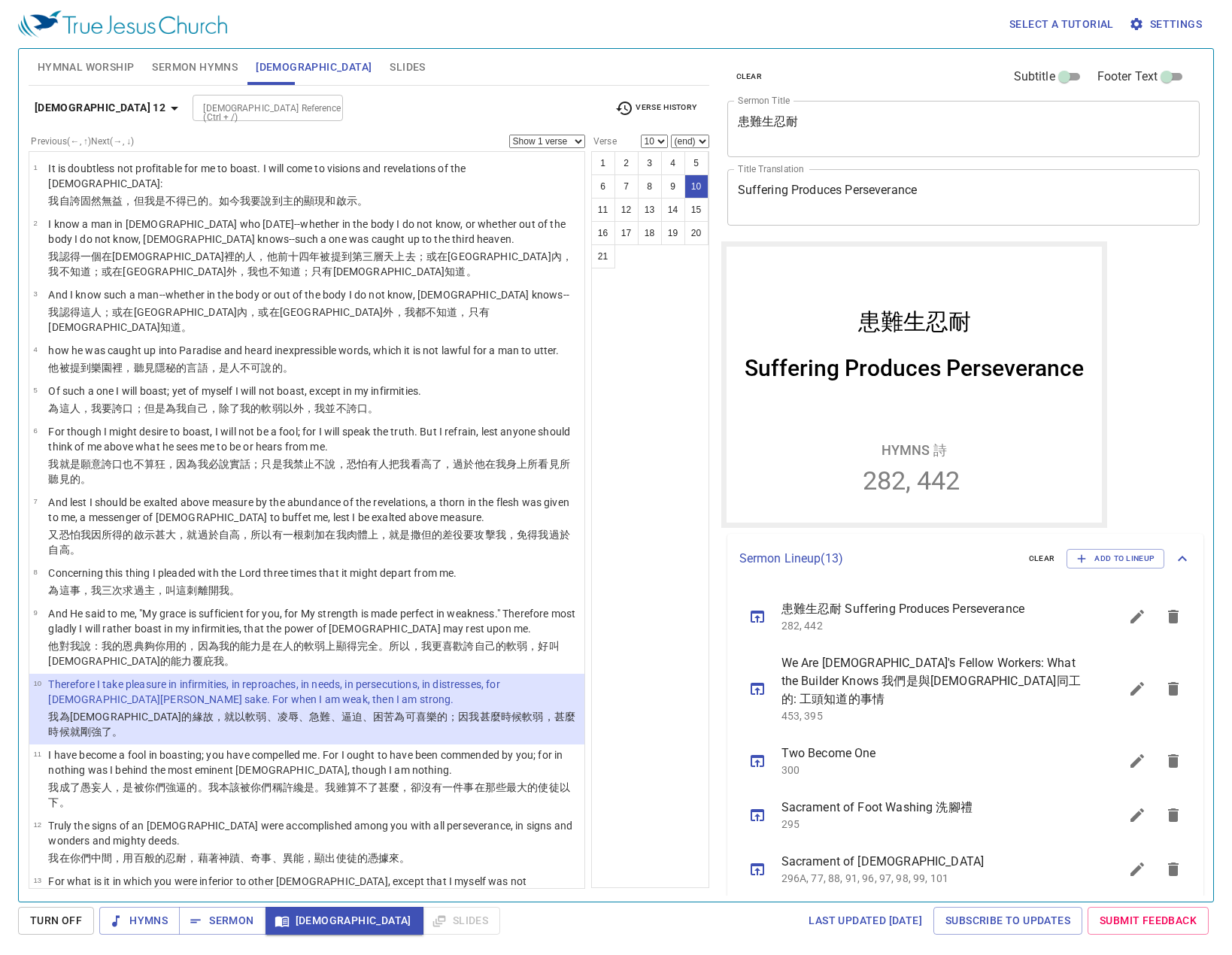
scroll to position [255, 0]
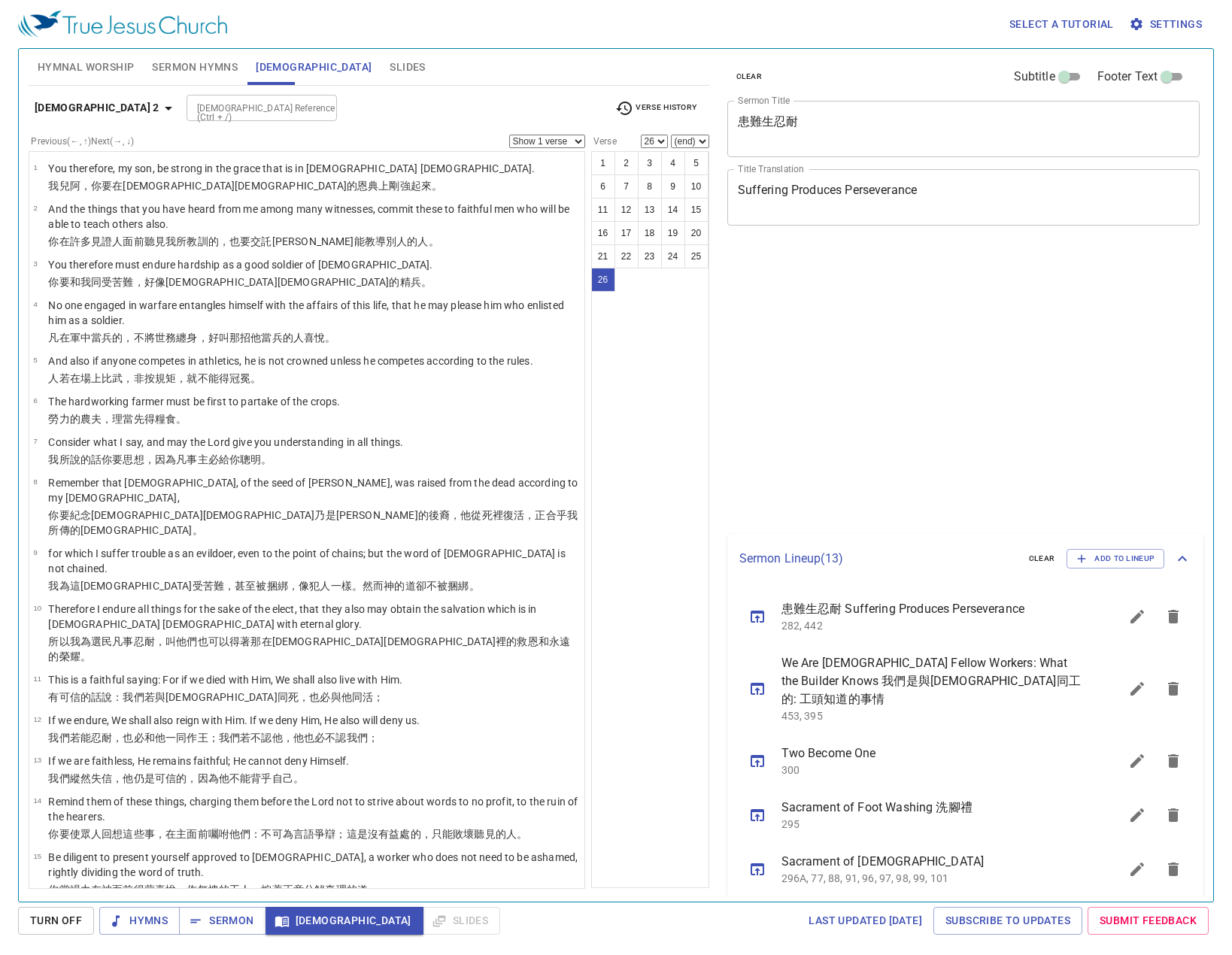
select select "26"
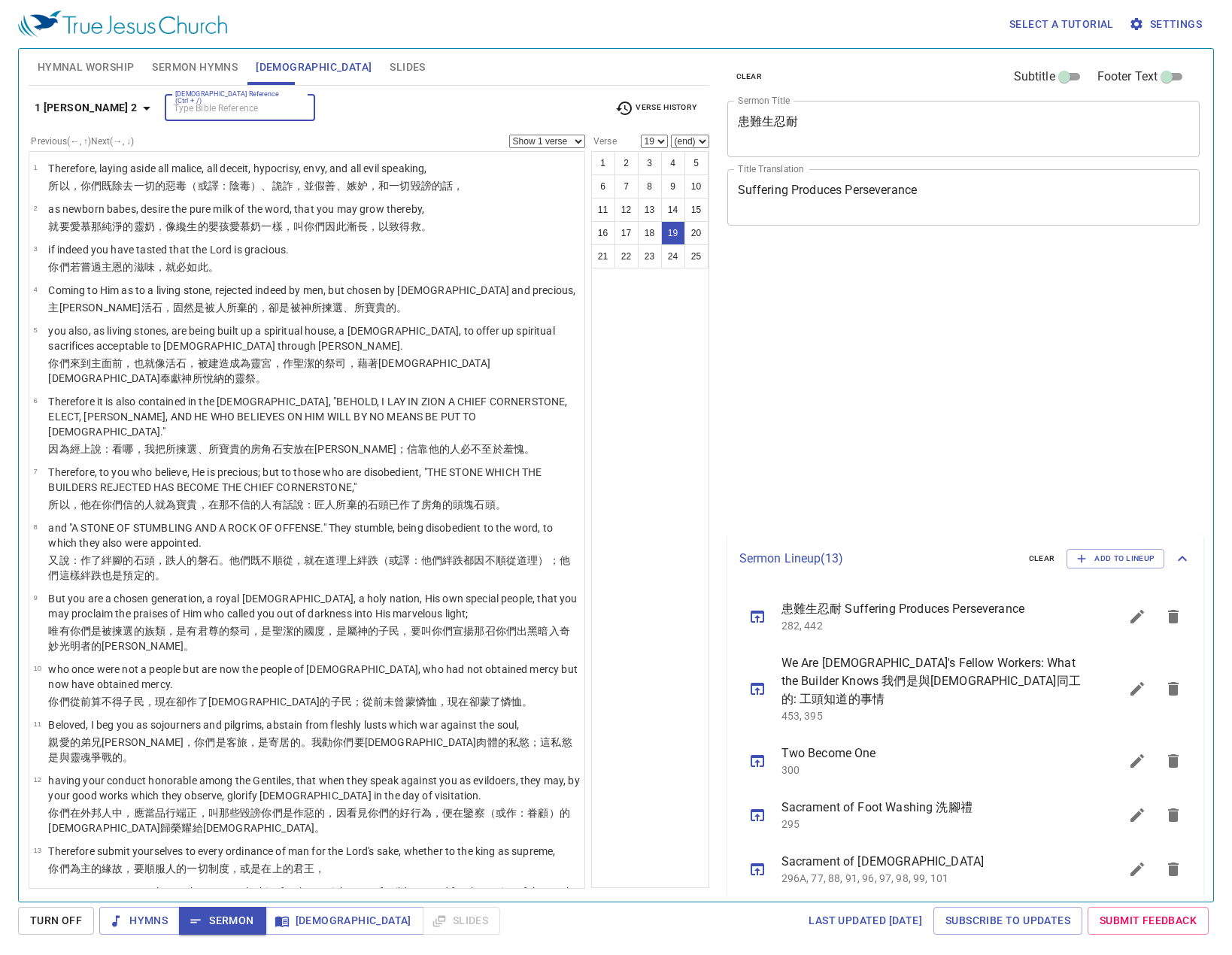
select select "19"
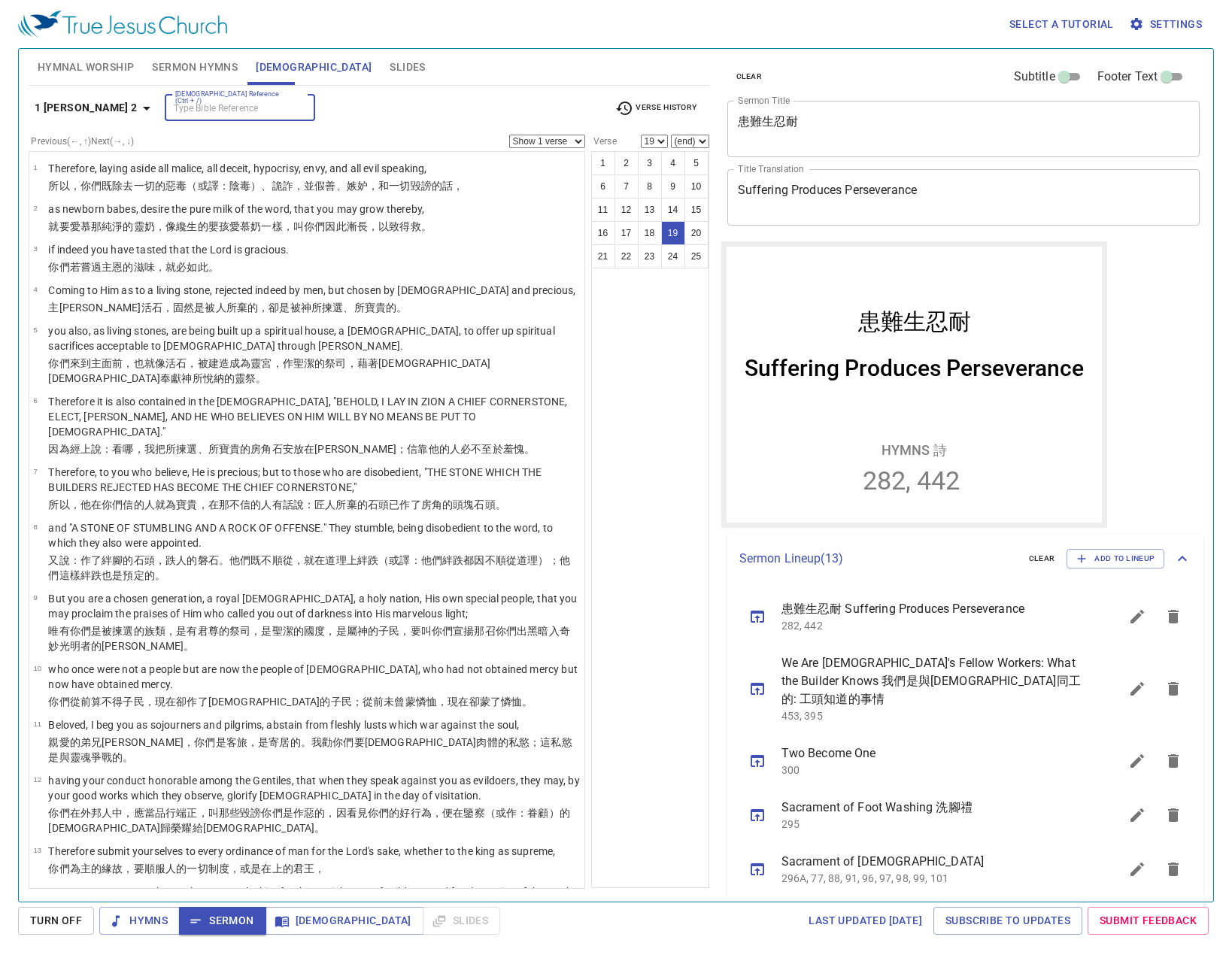
scroll to position [526, 0]
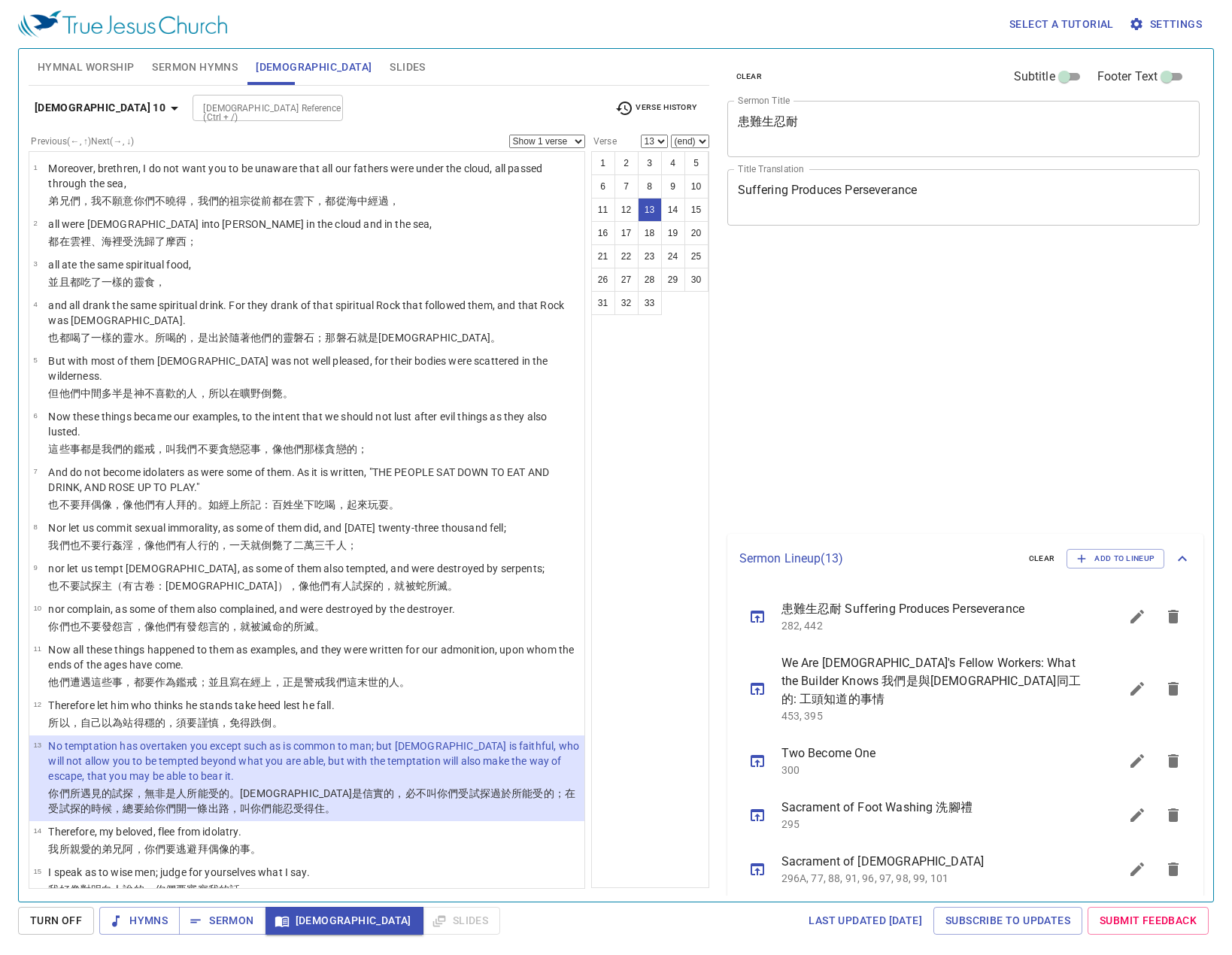
select select "13"
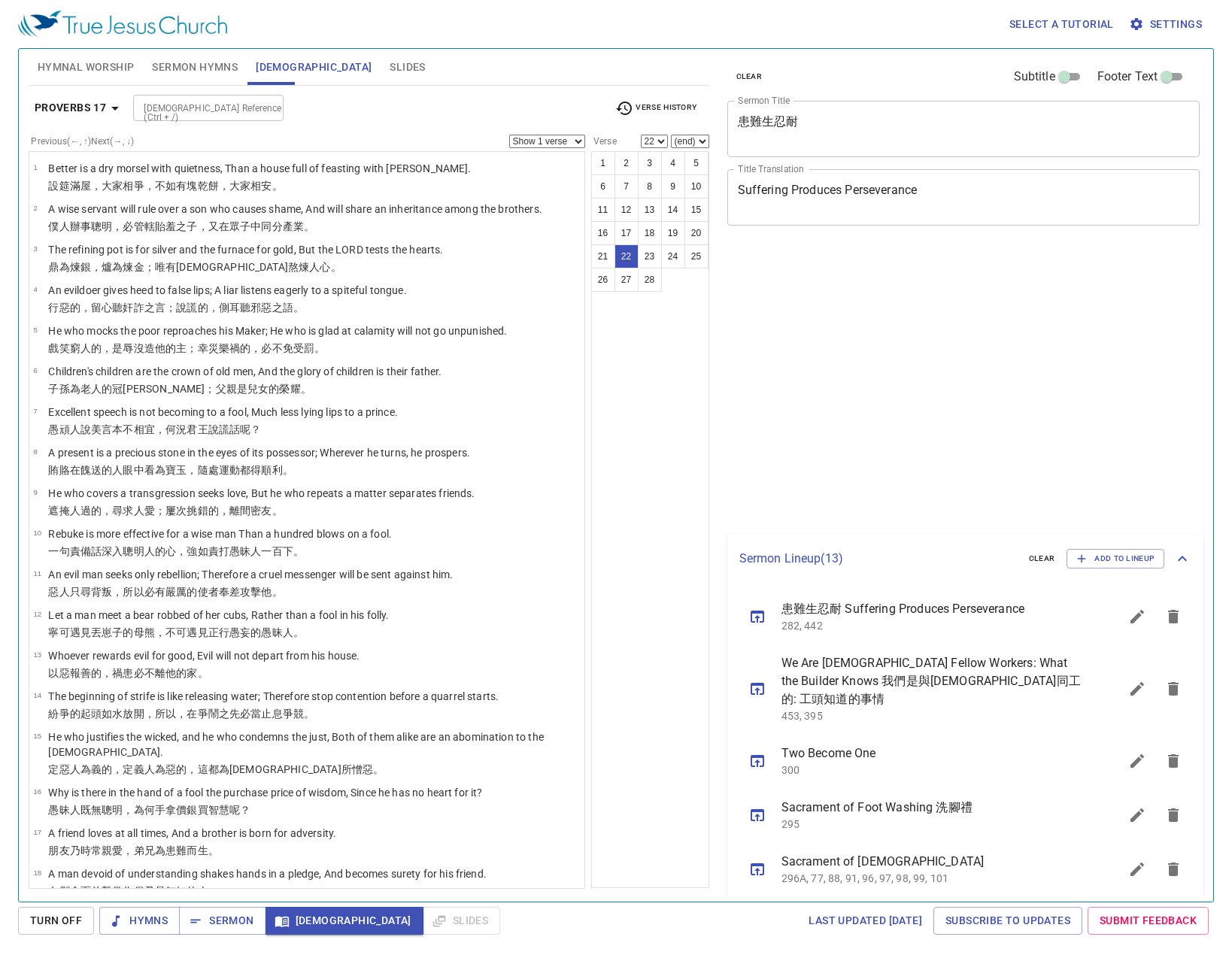
select select "22"
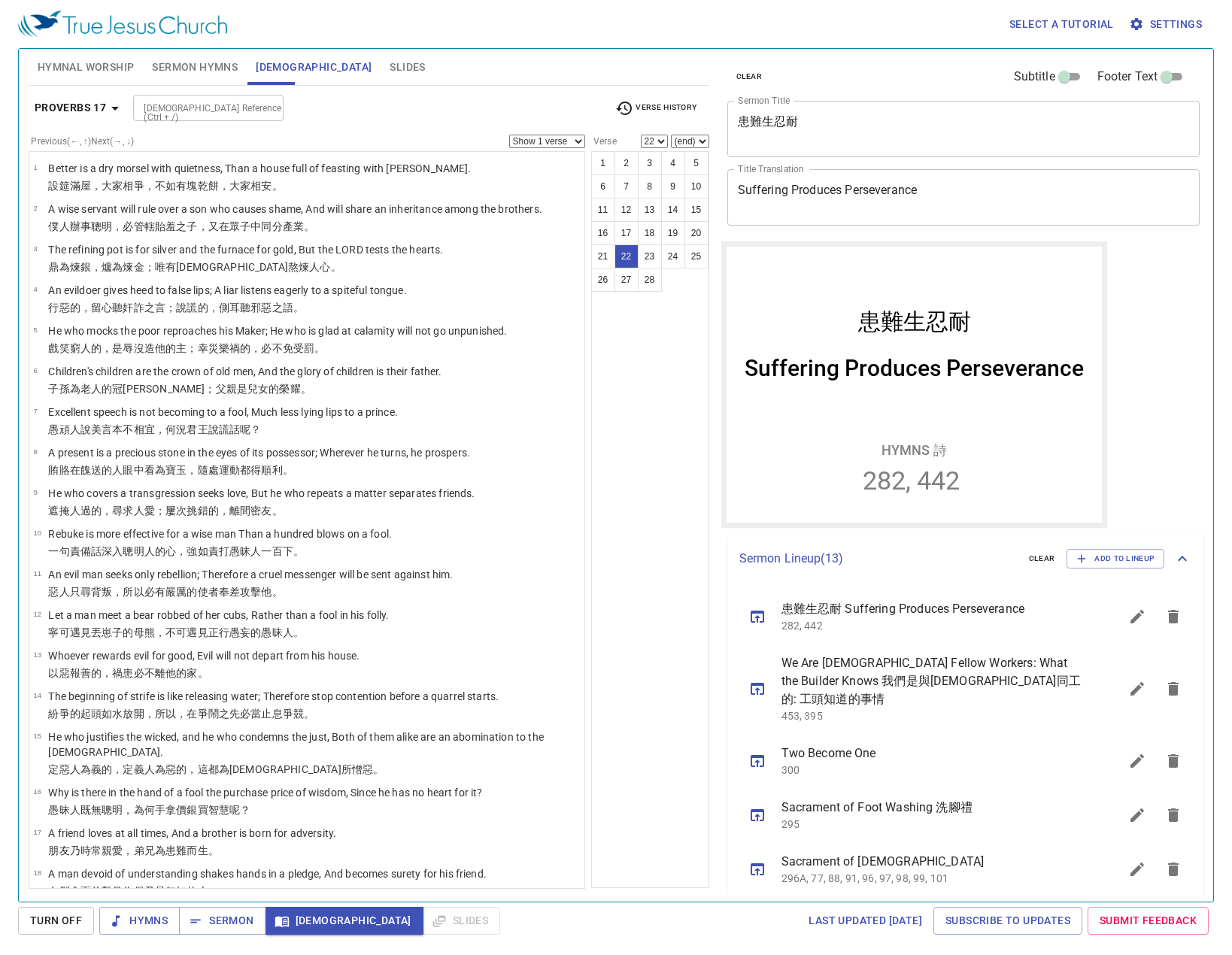
scroll to position [372, 0]
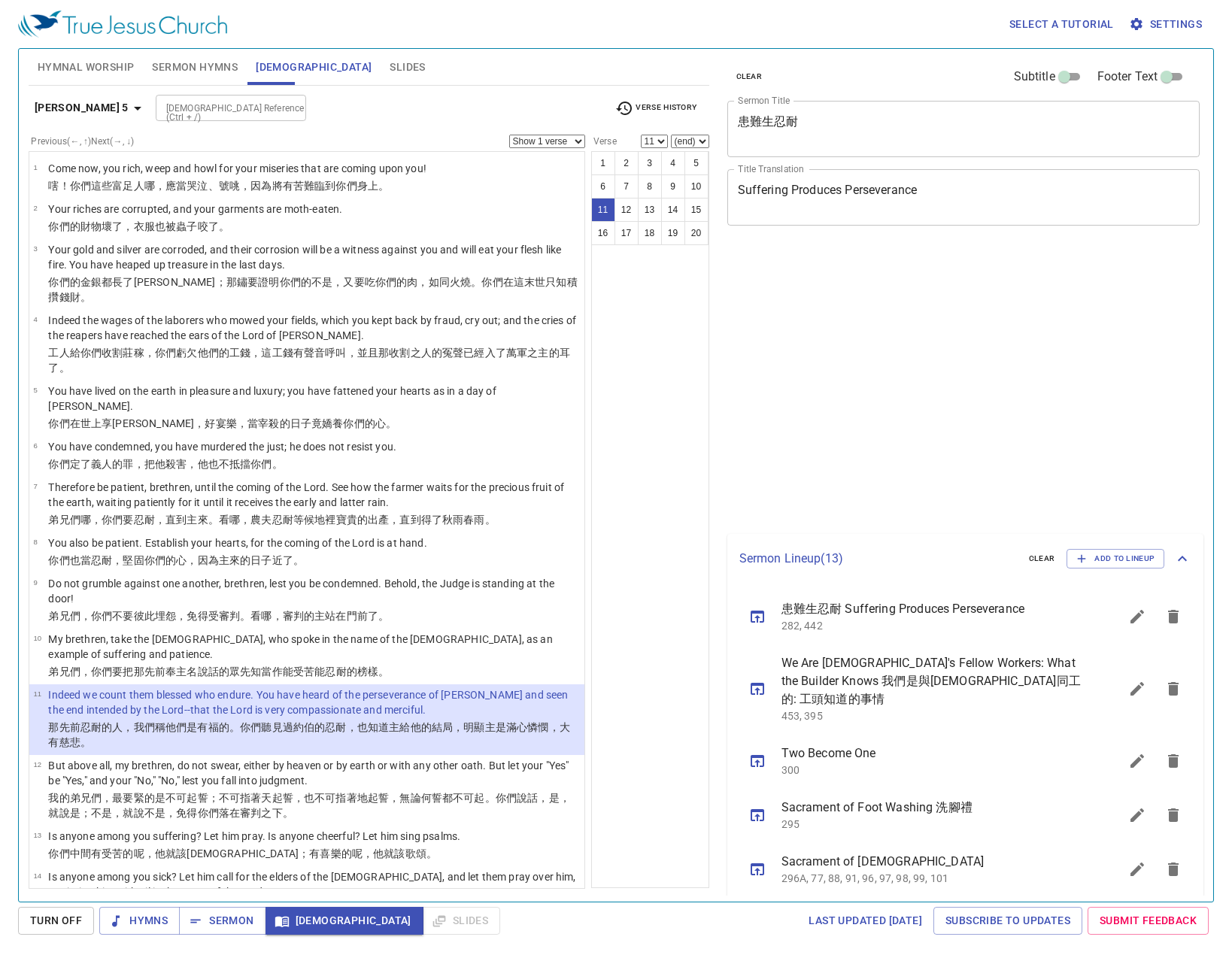
select select "11"
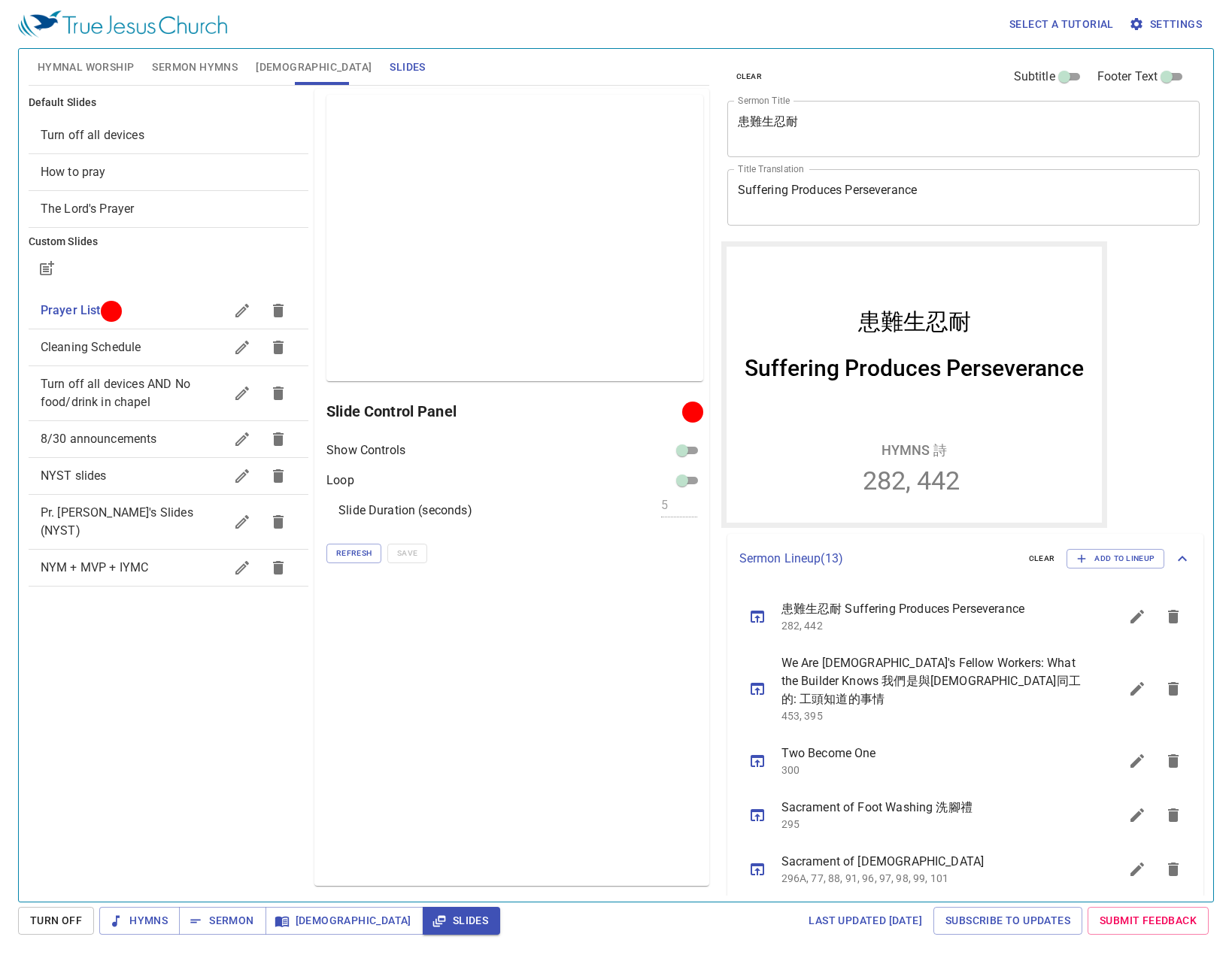
scroll to position [226, 0]
